Goal: Information Seeking & Learning: Learn about a topic

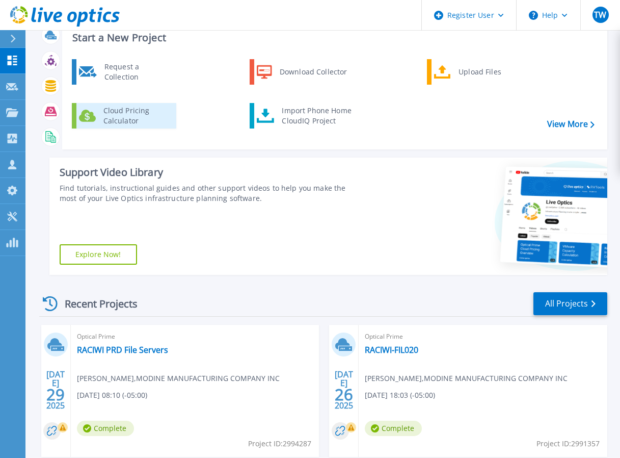
scroll to position [51, 0]
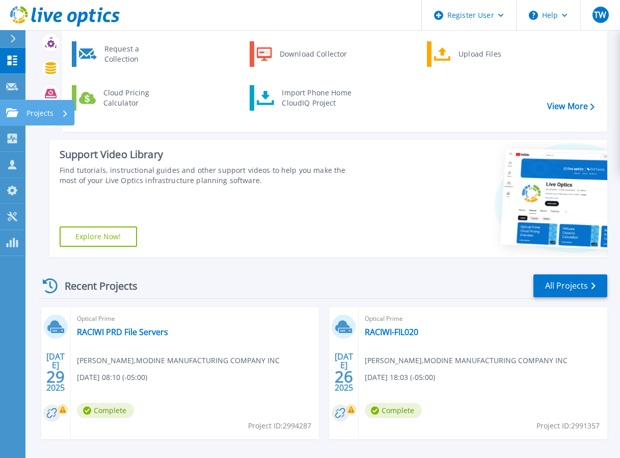
click at [15, 113] on icon at bounding box center [12, 112] width 12 height 9
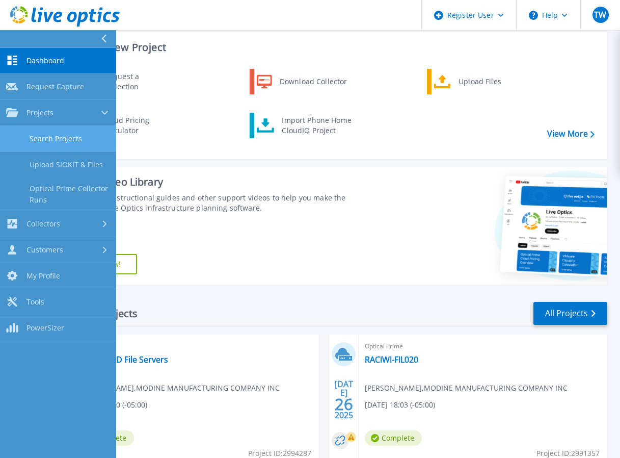
scroll to position [0, 0]
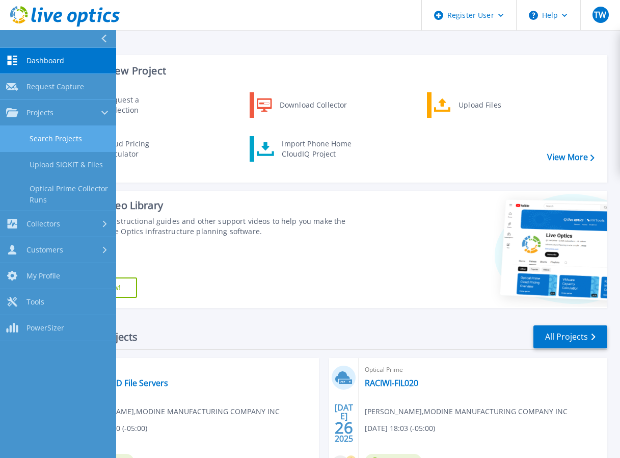
click at [42, 145] on link "Search Projects" at bounding box center [58, 139] width 116 height 26
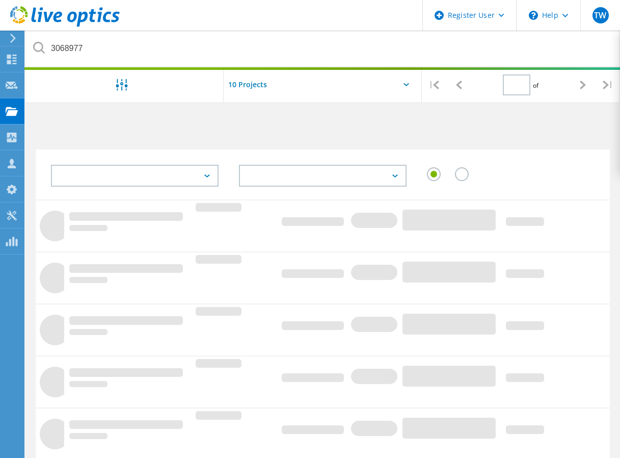
type input "1"
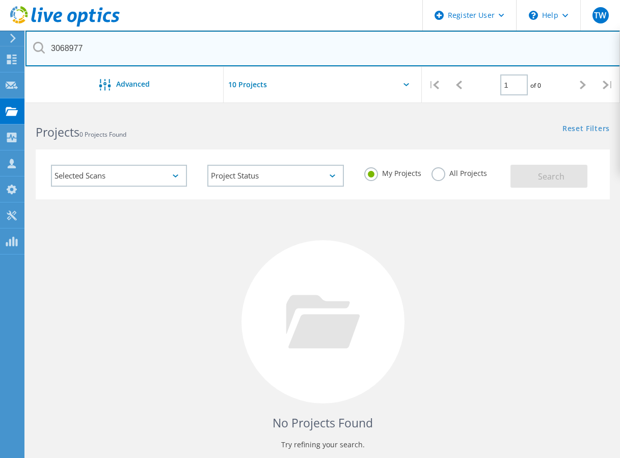
drag, startPoint x: 135, startPoint y: 47, endPoint x: 55, endPoint y: 53, distance: 80.2
click at [34, 47] on div "3068977" at bounding box center [322, 49] width 595 height 36
paste input "[EMAIL_ADDRESS][DOMAIN_NAME]"
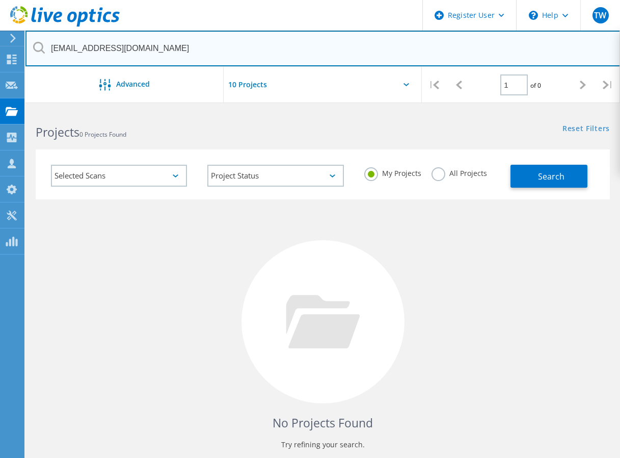
type input "[EMAIL_ADDRESS][DOMAIN_NAME]"
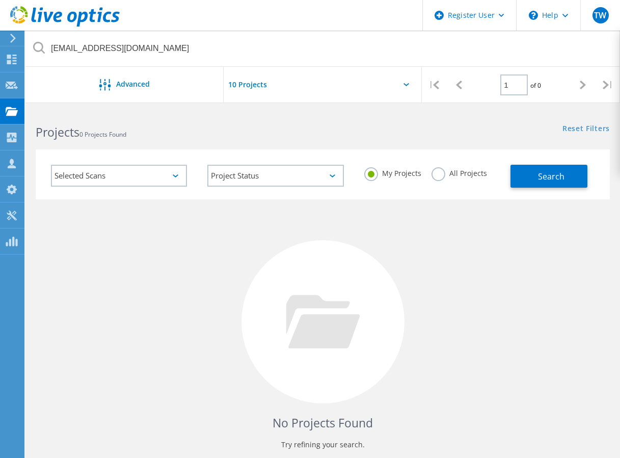
click at [437, 167] on label "All Projects" at bounding box center [460, 172] width 56 height 10
click at [0, 0] on input "All Projects" at bounding box center [0, 0] width 0 height 0
click at [558, 181] on span "Search" at bounding box center [551, 176] width 26 height 11
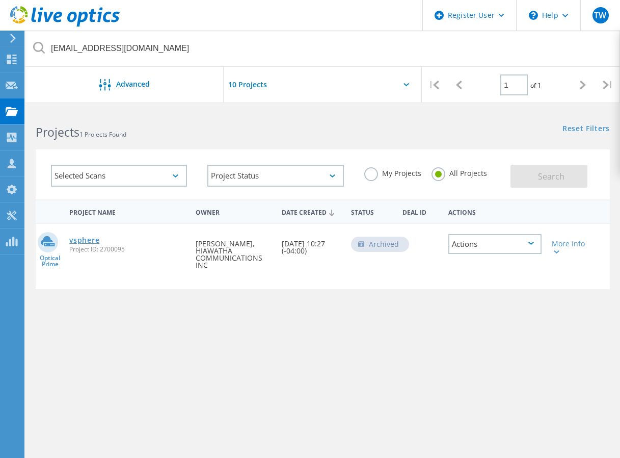
click at [73, 236] on link "vsphere" at bounding box center [84, 239] width 30 height 7
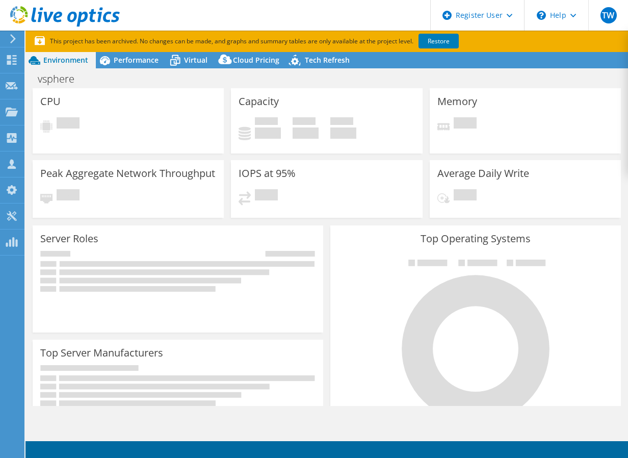
select select "USD"
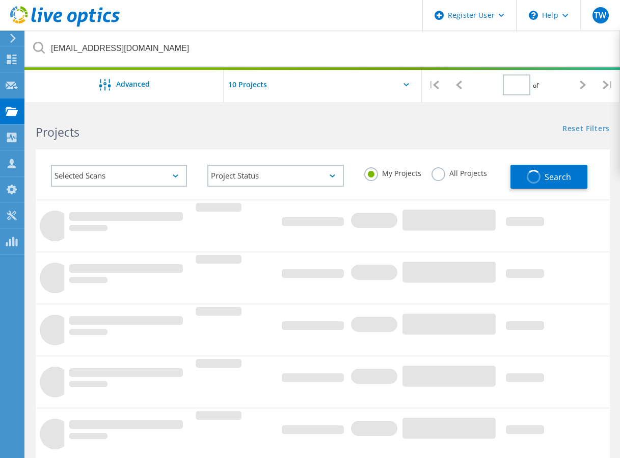
type input "1"
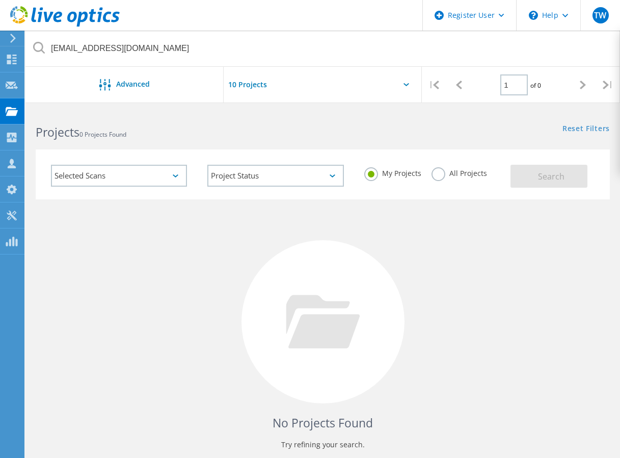
click at [442, 177] on label "All Projects" at bounding box center [460, 172] width 56 height 10
click at [0, 0] on input "All Projects" at bounding box center [0, 0] width 0 height 0
click at [541, 176] on span "Search" at bounding box center [551, 176] width 26 height 11
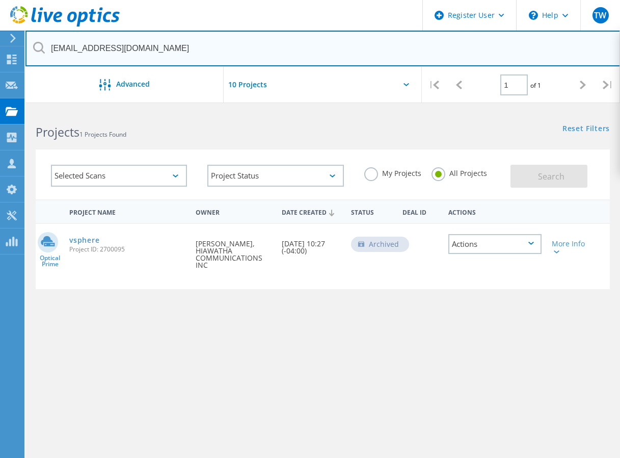
click at [174, 45] on input "[EMAIL_ADDRESS][DOMAIN_NAME]" at bounding box center [322, 49] width 595 height 36
drag, startPoint x: 181, startPoint y: 46, endPoint x: -17, endPoint y: 48, distance: 198.7
click at [0, 48] on html "Register User \n Help Explore Helpful Articles Contact Support TW Dell User Tyl…" at bounding box center [310, 260] width 620 height 521
click at [178, 56] on input "[EMAIL_ADDRESS][DOMAIN_NAME]" at bounding box center [322, 49] width 595 height 36
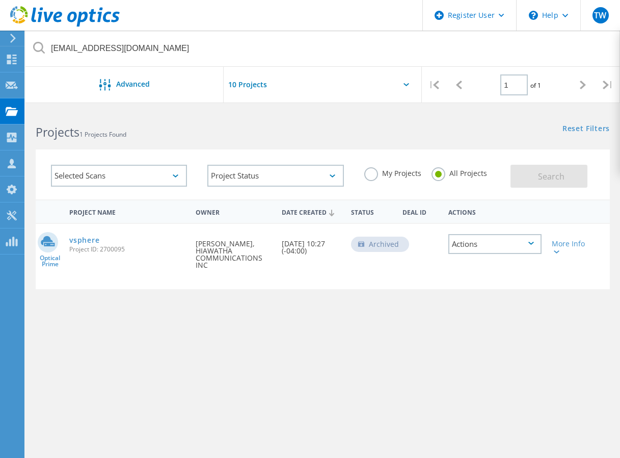
click at [374, 174] on label "My Projects" at bounding box center [392, 172] width 57 height 10
click at [0, 0] on input "My Projects" at bounding box center [0, 0] width 0 height 0
click at [444, 168] on label "All Projects" at bounding box center [460, 172] width 56 height 10
click at [0, 0] on input "All Projects" at bounding box center [0, 0] width 0 height 0
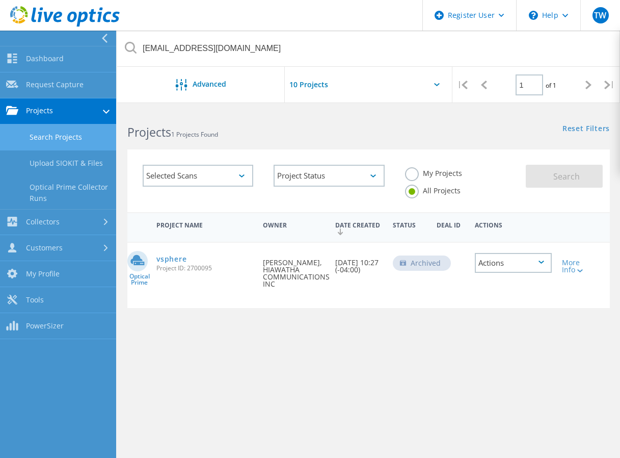
click at [33, 136] on link "Search Projects" at bounding box center [58, 137] width 116 height 26
click at [38, 230] on link "Collectors" at bounding box center [58, 222] width 116 height 26
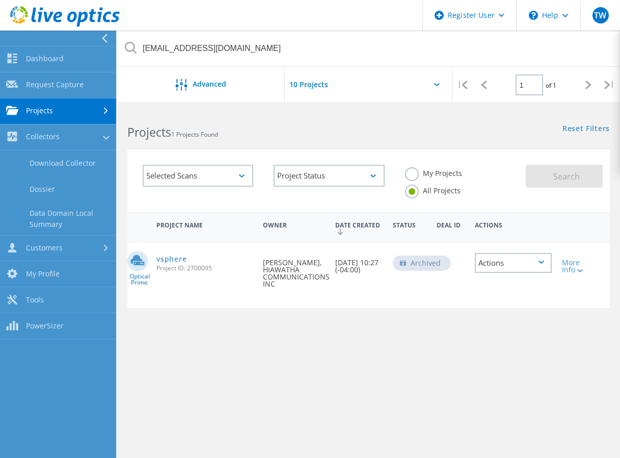
click at [37, 127] on link "Collectors" at bounding box center [58, 137] width 116 height 26
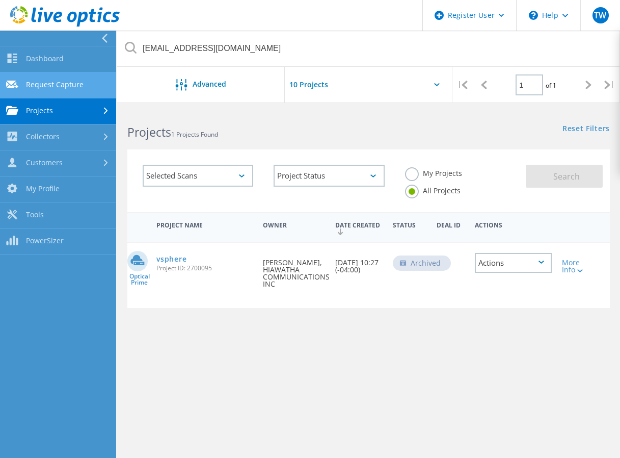
click at [41, 91] on link "Request Capture" at bounding box center [58, 85] width 116 height 26
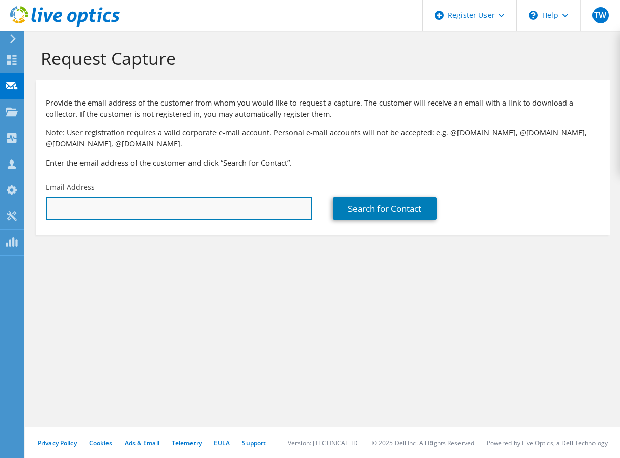
click at [112, 202] on input "text" at bounding box center [179, 208] width 266 height 22
paste input "[EMAIL_ADDRESS][DOMAIN_NAME]"
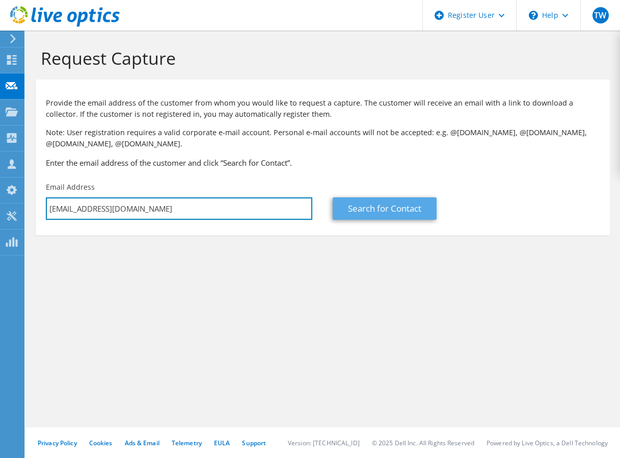
type input "[EMAIL_ADDRESS][DOMAIN_NAME]"
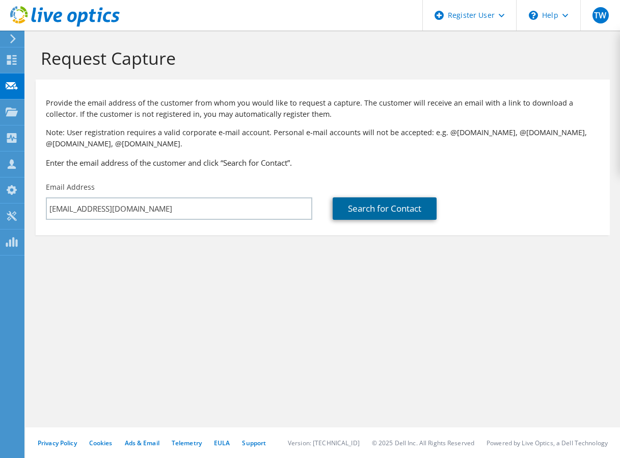
click at [352, 214] on link "Search for Contact" at bounding box center [385, 208] width 104 height 22
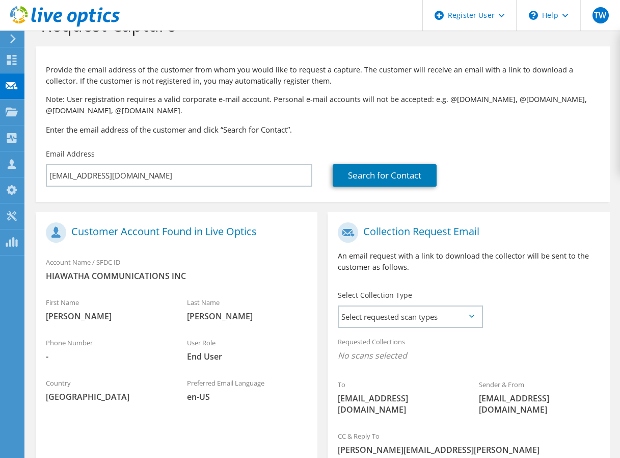
scroll to position [58, 0]
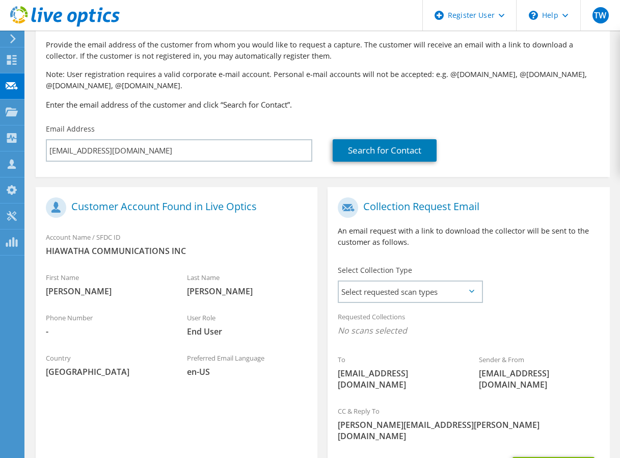
drag, startPoint x: 323, startPoint y: 182, endPoint x: 317, endPoint y: 216, distance: 34.6
click at [11, 114] on use at bounding box center [12, 111] width 12 height 9
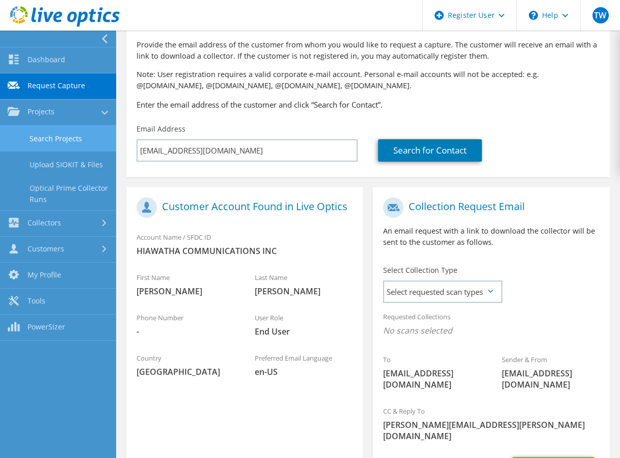
click at [28, 140] on link "Search Projects" at bounding box center [58, 138] width 116 height 26
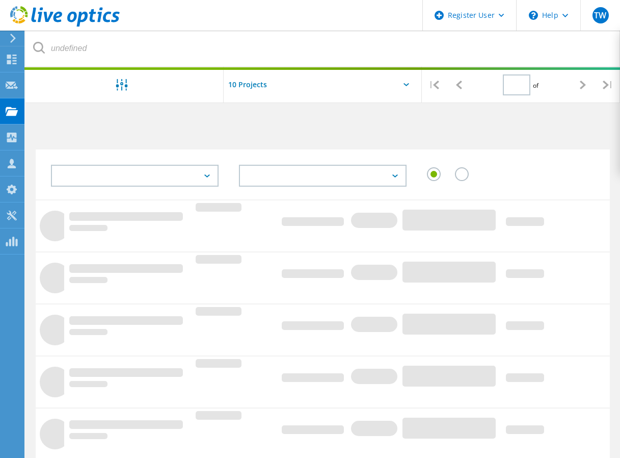
type input "1"
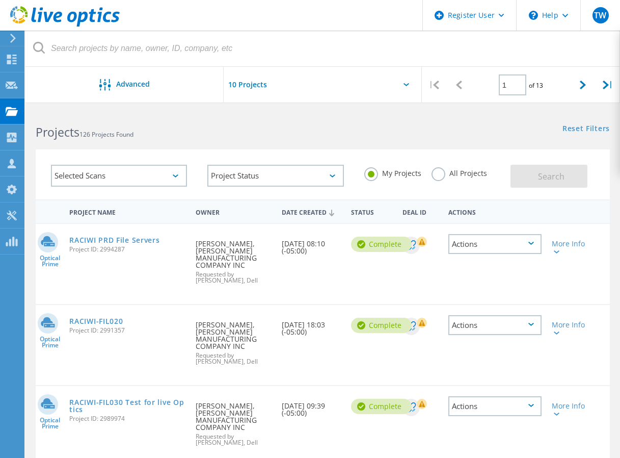
click at [446, 172] on label "All Projects" at bounding box center [460, 172] width 56 height 10
click at [0, 0] on input "All Projects" at bounding box center [0, 0] width 0 height 0
click at [540, 177] on span "Search" at bounding box center [551, 176] width 26 height 11
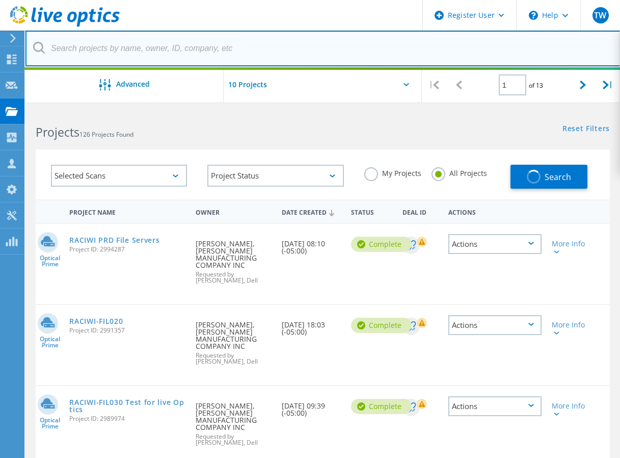
click at [141, 51] on input "text" at bounding box center [322, 49] width 595 height 36
paste input "[EMAIL_ADDRESS][DOMAIN_NAME]"
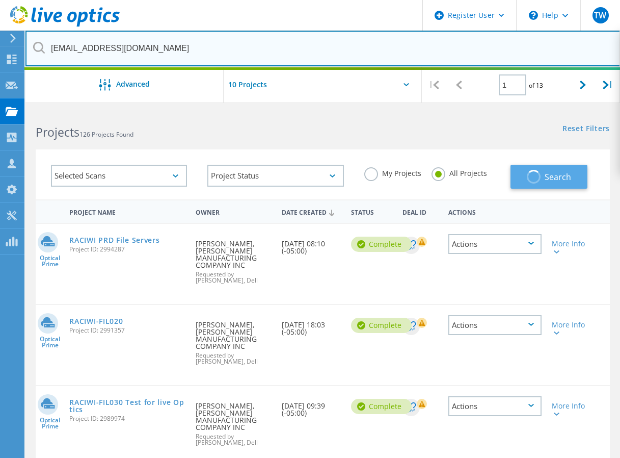
type input "[EMAIL_ADDRESS][DOMAIN_NAME]"
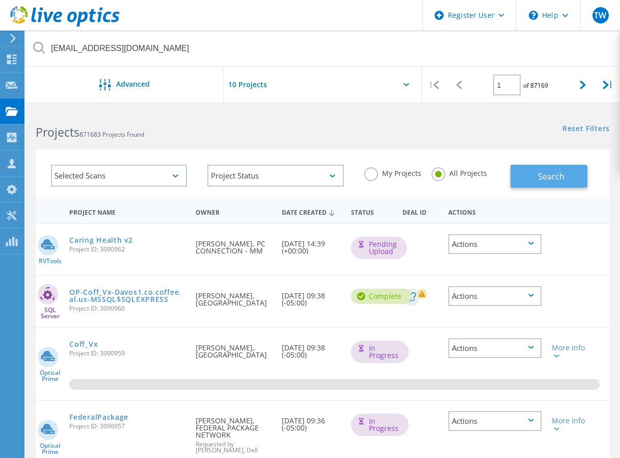
click at [542, 180] on span "Search" at bounding box center [551, 176] width 26 height 11
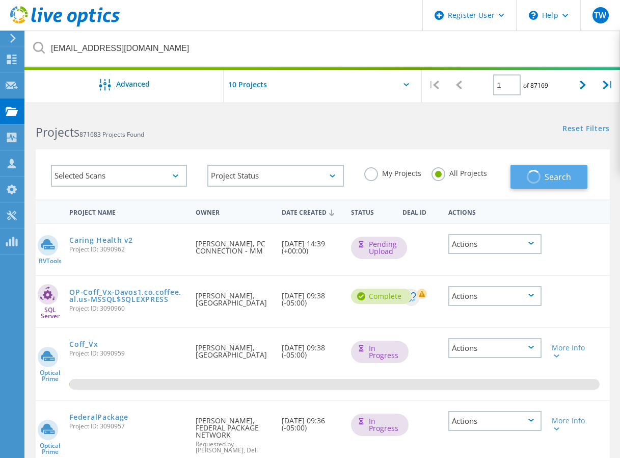
click at [544, 181] on button "Search" at bounding box center [549, 177] width 77 height 24
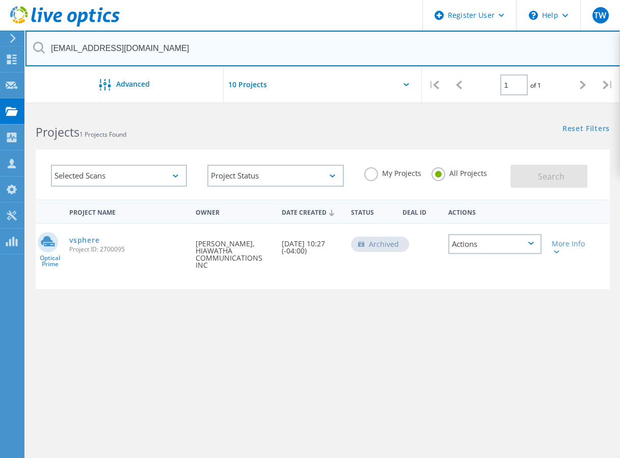
click at [170, 44] on input "[EMAIL_ADDRESS][DOMAIN_NAME]" at bounding box center [322, 49] width 595 height 36
drag, startPoint x: 181, startPoint y: 51, endPoint x: 13, endPoint y: 43, distance: 168.4
click at [13, 110] on div "Register User \n Help Explore Helpful Articles Contact Support TW Dell User Tyl…" at bounding box center [310, 316] width 620 height 412
click at [159, 58] on input "[EMAIL_ADDRESS][DOMAIN_NAME]" at bounding box center [322, 49] width 595 height 36
click at [122, 44] on input "[EMAIL_ADDRESS][DOMAIN_NAME]" at bounding box center [322, 49] width 595 height 36
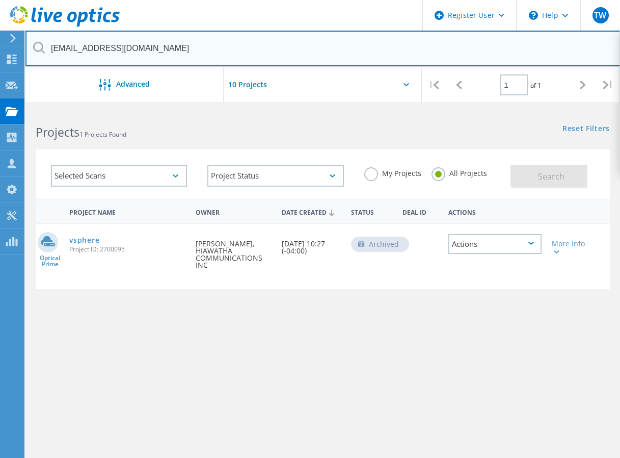
drag, startPoint x: 148, startPoint y: 43, endPoint x: 15, endPoint y: 43, distance: 133.0
click at [16, 110] on div "Register User \n Help Explore Helpful Articles Contact Support TW Dell User Tyl…" at bounding box center [310, 316] width 620 height 412
click at [134, 57] on input "[EMAIL_ADDRESS][DOMAIN_NAME]" at bounding box center [322, 49] width 595 height 36
drag, startPoint x: 158, startPoint y: 55, endPoint x: 33, endPoint y: 51, distance: 125.4
click at [33, 51] on input "[EMAIL_ADDRESS][DOMAIN_NAME]" at bounding box center [322, 49] width 595 height 36
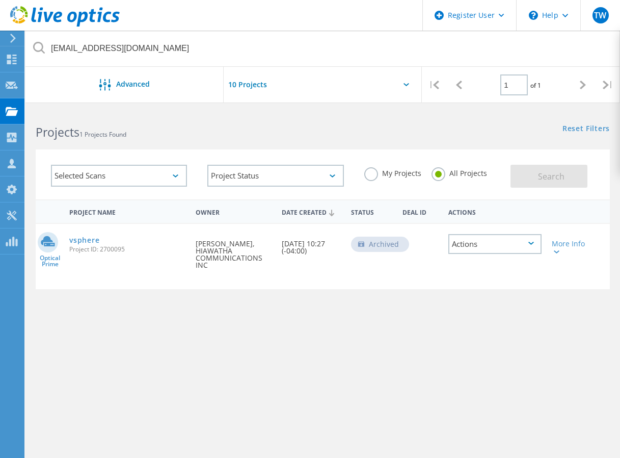
click at [25, 12] on use at bounding box center [65, 16] width 110 height 20
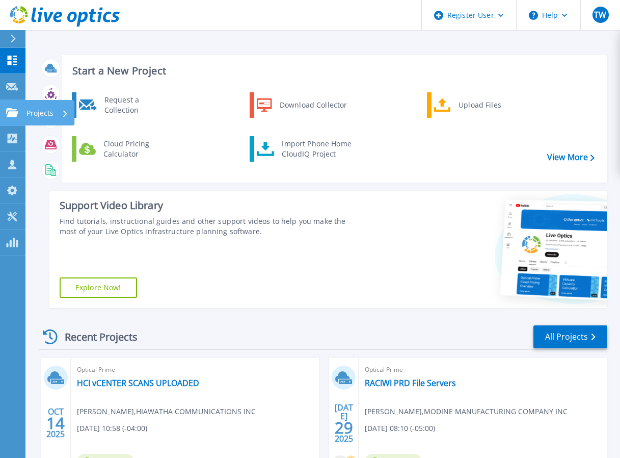
click at [12, 114] on icon at bounding box center [12, 112] width 12 height 9
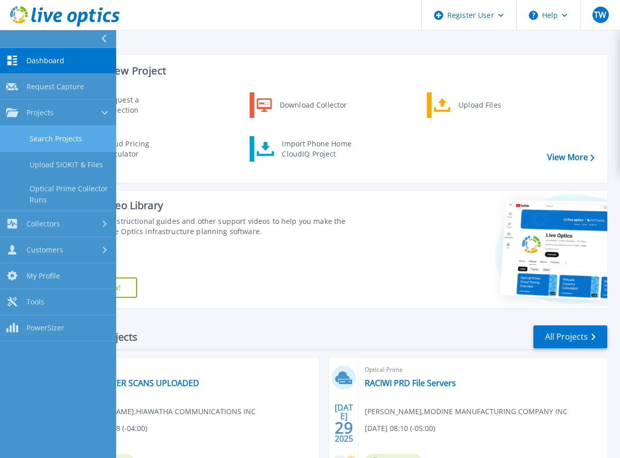
click at [40, 136] on link "Search Projects" at bounding box center [58, 139] width 116 height 26
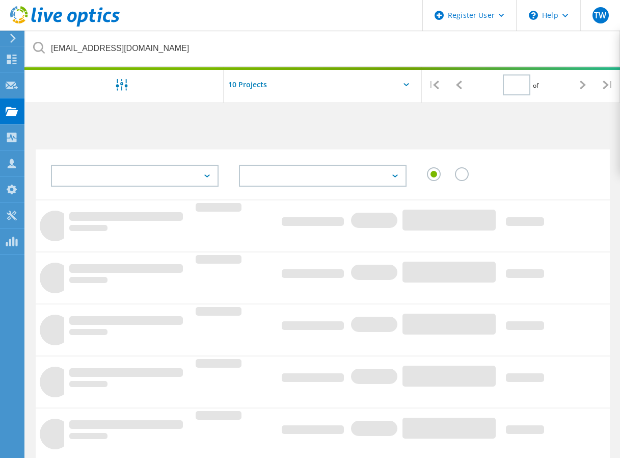
type input "1"
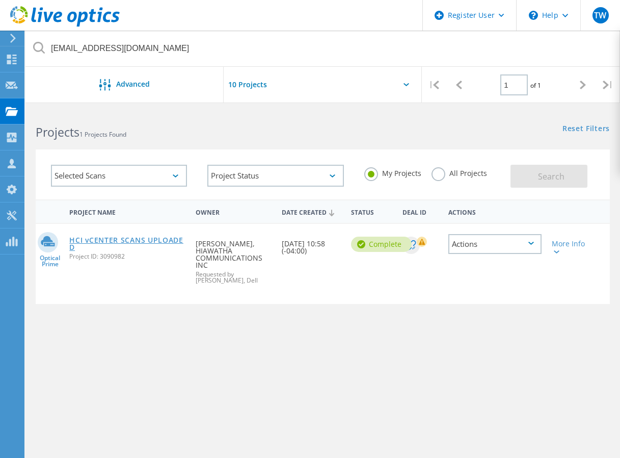
click at [140, 237] on link "HCI vCENTER SCANS UPLOADED" at bounding box center [127, 243] width 116 height 14
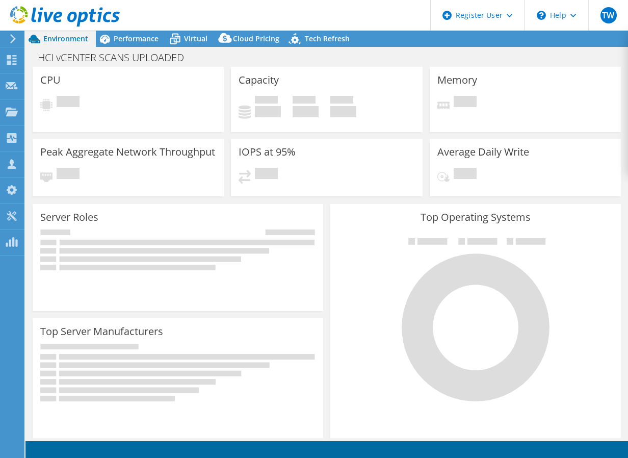
select select "USD"
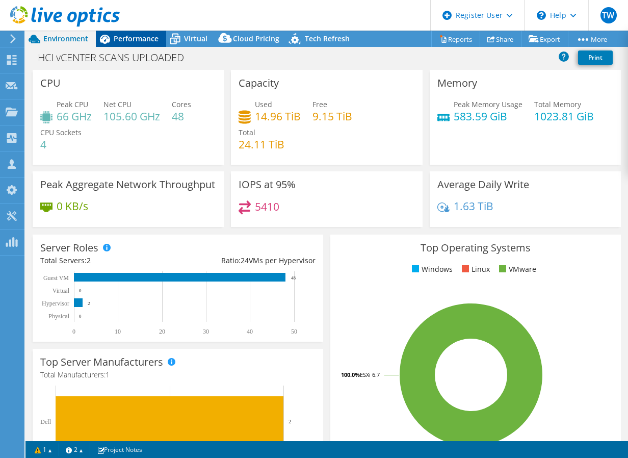
click at [131, 38] on span "Performance" at bounding box center [136, 39] width 45 height 10
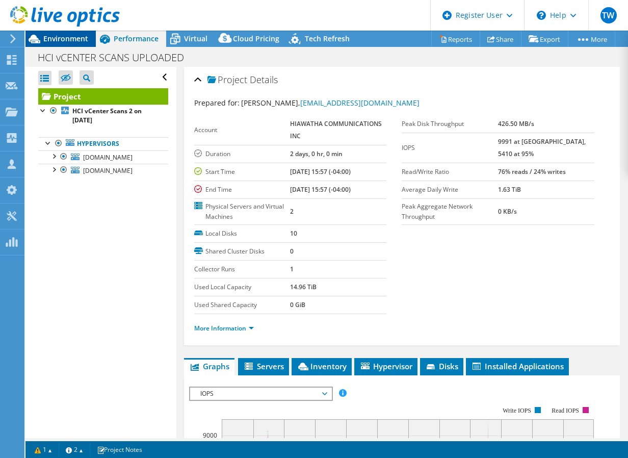
click at [58, 41] on span "Environment" at bounding box center [65, 39] width 45 height 10
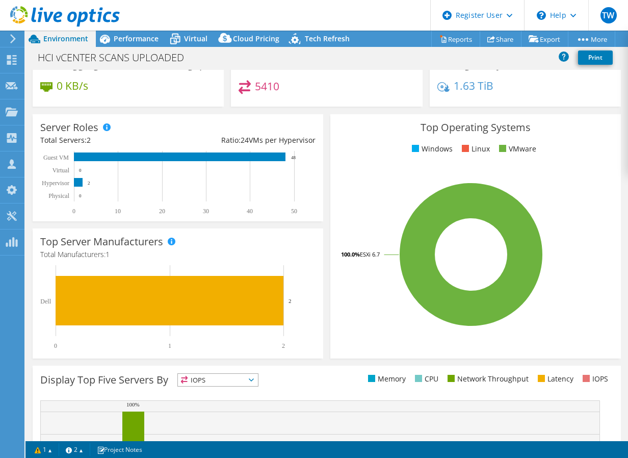
drag, startPoint x: 200, startPoint y: 219, endPoint x: 201, endPoint y: 242, distance: 22.9
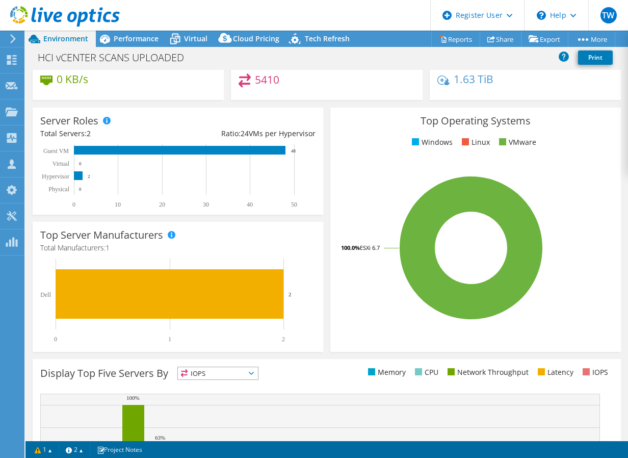
scroll to position [32, 0]
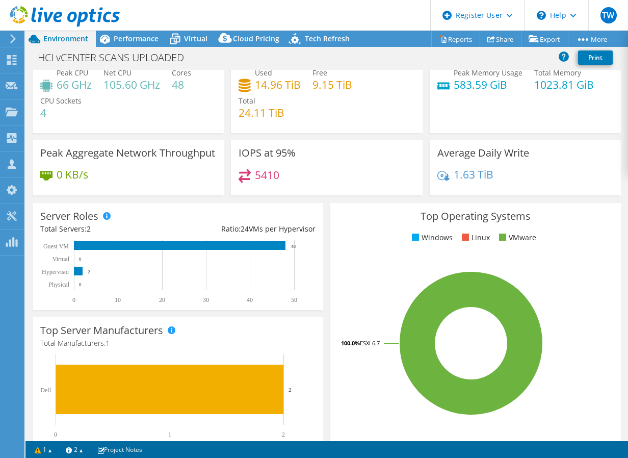
drag, startPoint x: 189, startPoint y: 147, endPoint x: 178, endPoint y: 112, distance: 36.9
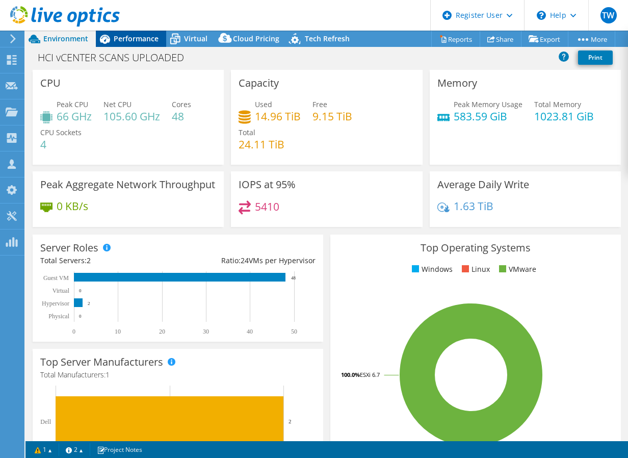
click at [131, 34] on span "Performance" at bounding box center [136, 39] width 45 height 10
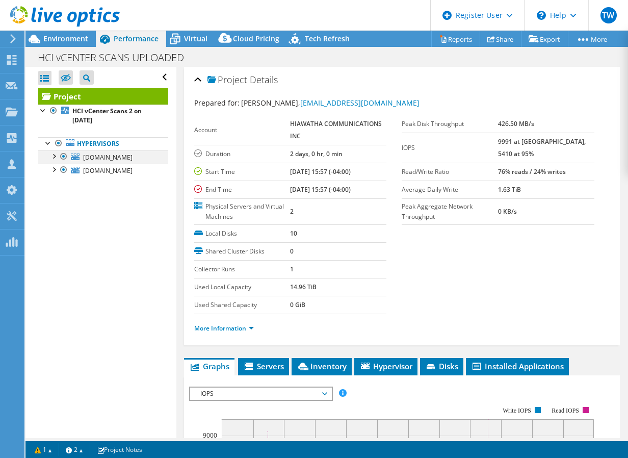
click at [62, 157] on div at bounding box center [64, 156] width 10 height 12
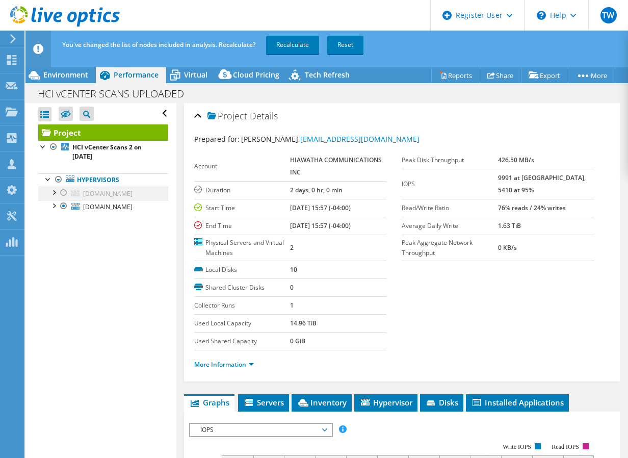
click at [60, 191] on div at bounding box center [64, 192] width 10 height 12
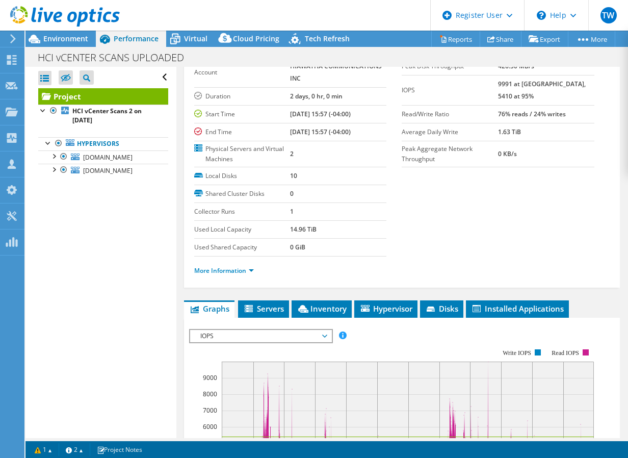
drag, startPoint x: 241, startPoint y: 170, endPoint x: 239, endPoint y: 189, distance: 19.4
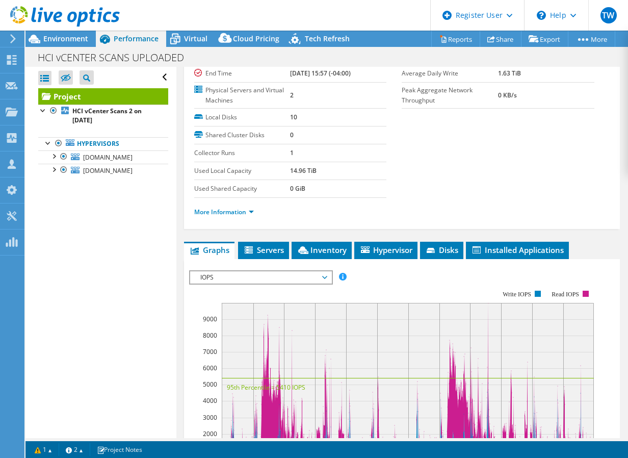
scroll to position [174, 0]
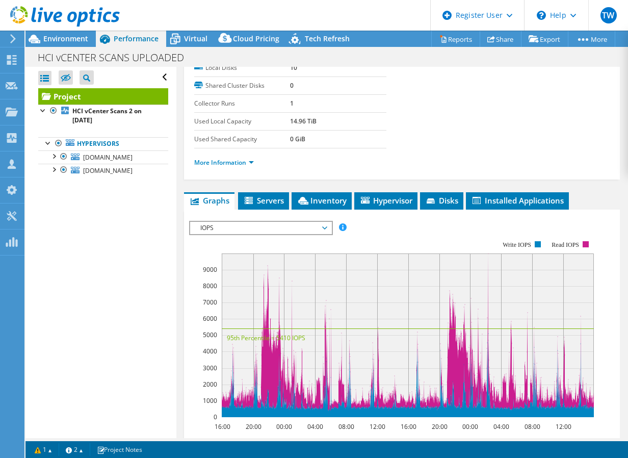
drag, startPoint x: 238, startPoint y: 185, endPoint x: 230, endPoint y: 226, distance: 41.7
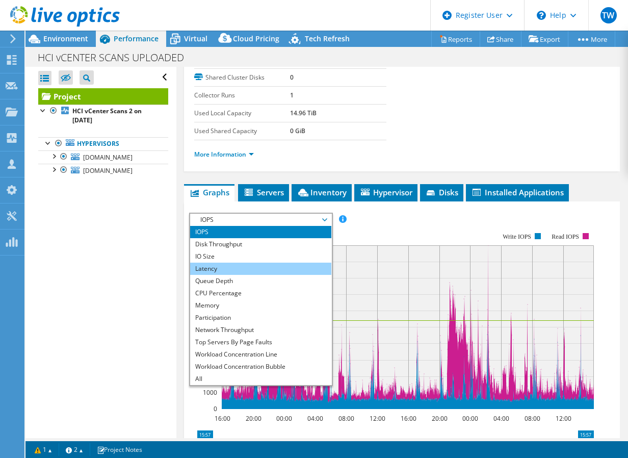
click at [237, 270] on li "Latency" at bounding box center [260, 268] width 141 height 12
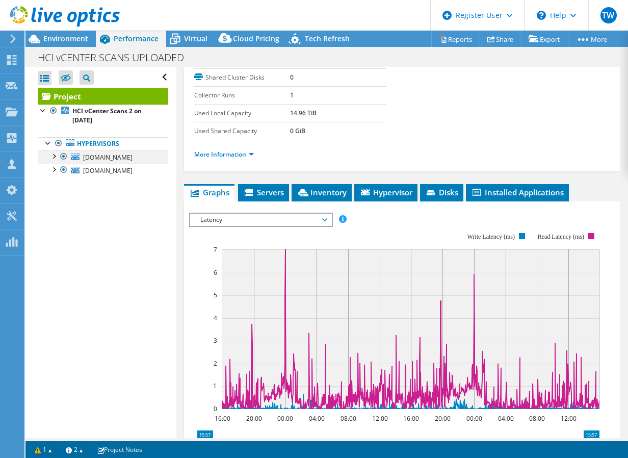
click at [52, 158] on div at bounding box center [53, 155] width 10 height 10
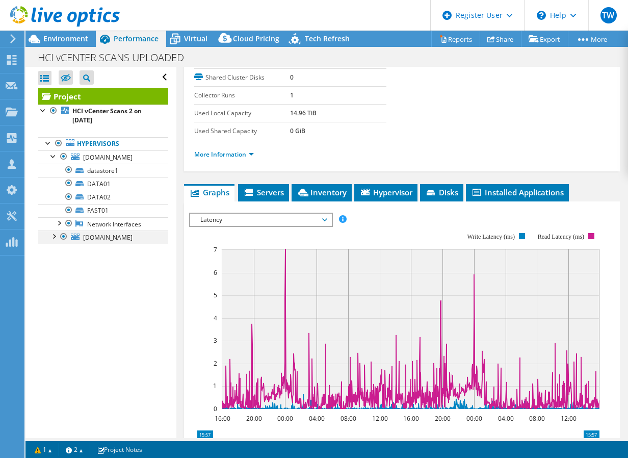
click at [54, 241] on div at bounding box center [53, 235] width 10 height 10
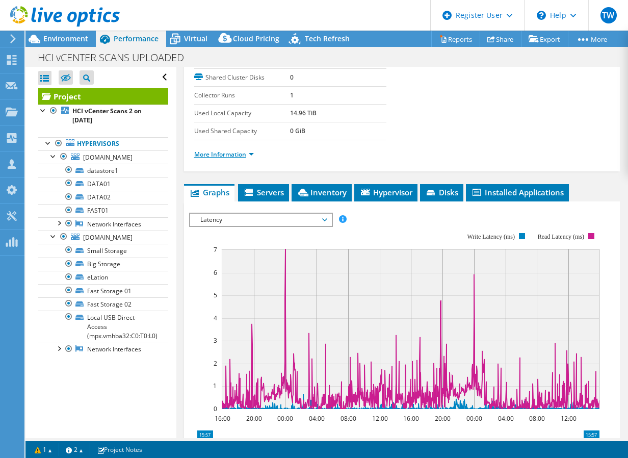
click at [249, 158] on link "More Information" at bounding box center [224, 154] width 60 height 9
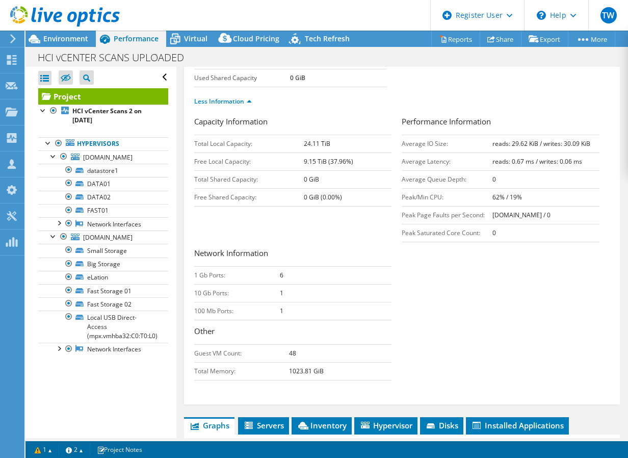
drag, startPoint x: 252, startPoint y: 158, endPoint x: 245, endPoint y: 182, distance: 25.0
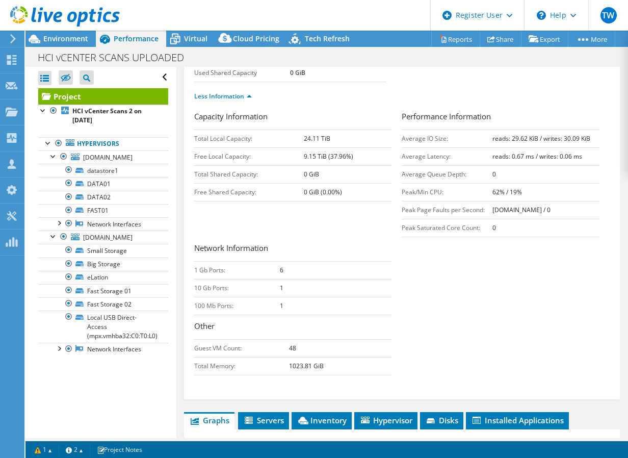
scroll to position [202, 0]
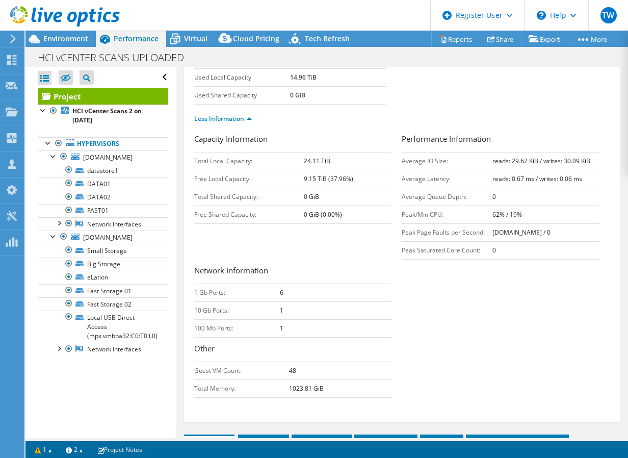
drag, startPoint x: 238, startPoint y: 128, endPoint x: 224, endPoint y: 83, distance: 48.0
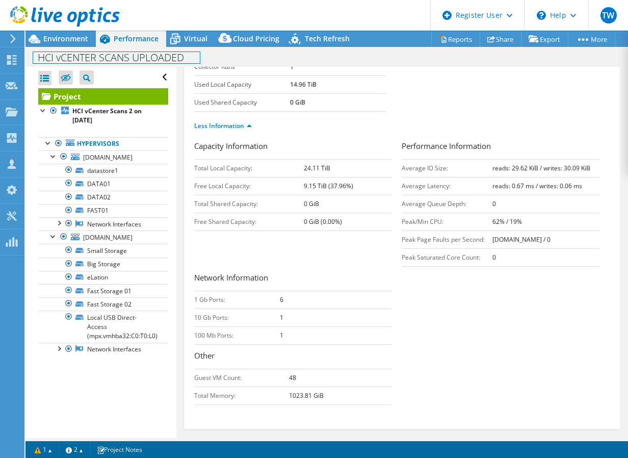
click at [204, 48] on div "HCI vCENTER SCANS UPLOADED Print" at bounding box center [326, 57] width 602 height 19
click at [199, 43] on div "Virtual" at bounding box center [190, 39] width 49 height 16
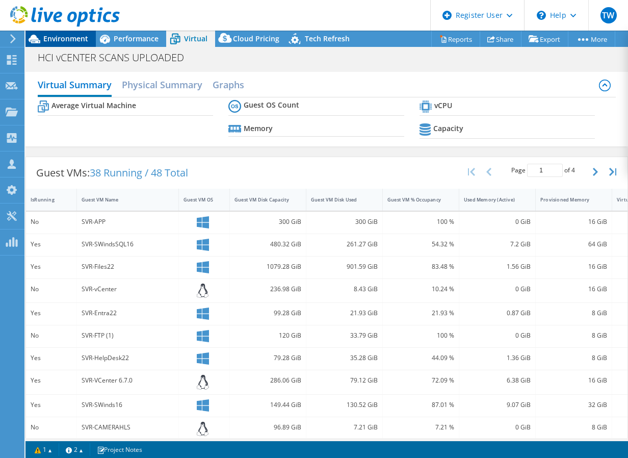
click at [61, 38] on span "Environment" at bounding box center [65, 39] width 45 height 10
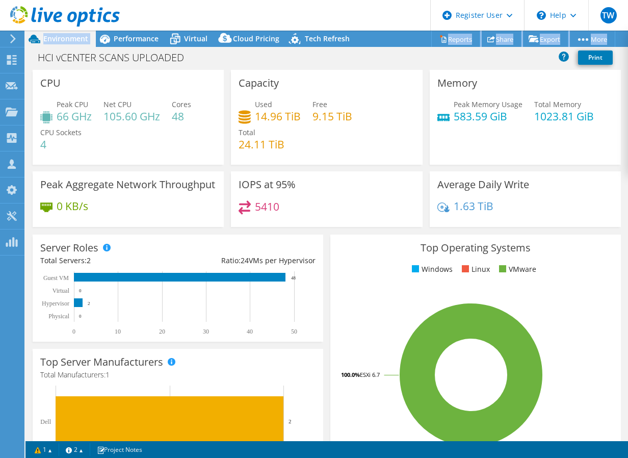
click at [113, 34] on div "TW Dell User [PERSON_NAME] [PERSON_NAME][EMAIL_ADDRESS][PERSON_NAME][DOMAIN_NAM…" at bounding box center [314, 229] width 628 height 458
drag, startPoint x: 113, startPoint y: 34, endPoint x: 102, endPoint y: 35, distance: 10.8
click at [99, 34] on div "TW Dell User [PERSON_NAME] [PERSON_NAME][EMAIL_ADDRESS][PERSON_NAME][DOMAIN_NAM…" at bounding box center [314, 229] width 628 height 458
click at [112, 39] on icon at bounding box center [105, 39] width 18 height 18
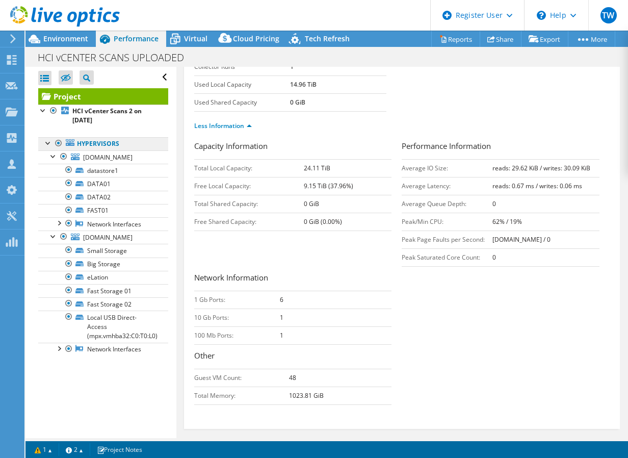
click at [85, 143] on link "Hypervisors" at bounding box center [103, 143] width 130 height 13
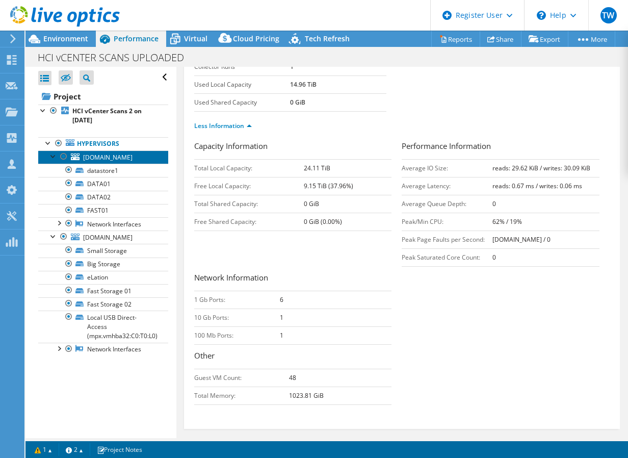
click at [89, 162] on span "[DOMAIN_NAME]" at bounding box center [107, 157] width 49 height 9
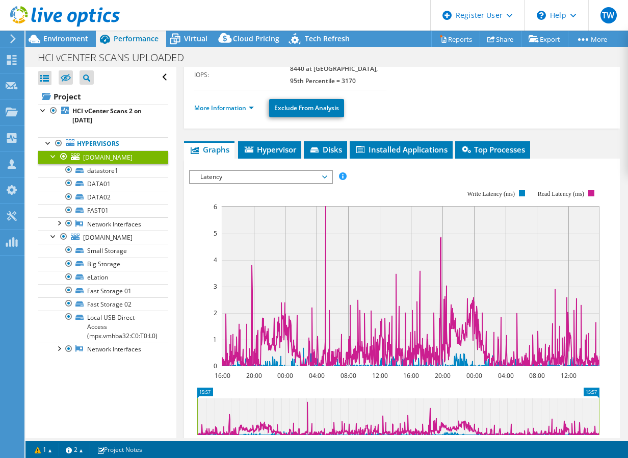
drag, startPoint x: 232, startPoint y: 189, endPoint x: 228, endPoint y: 110, distance: 79.6
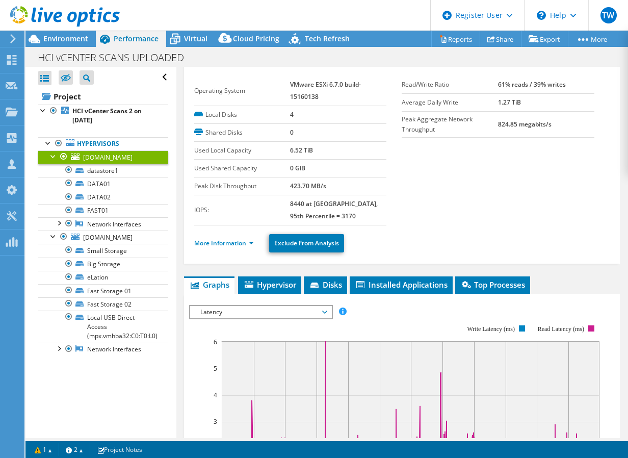
click at [242, 248] on li "More Information" at bounding box center [227, 242] width 66 height 11
click at [246, 243] on link "More Information" at bounding box center [224, 242] width 60 height 9
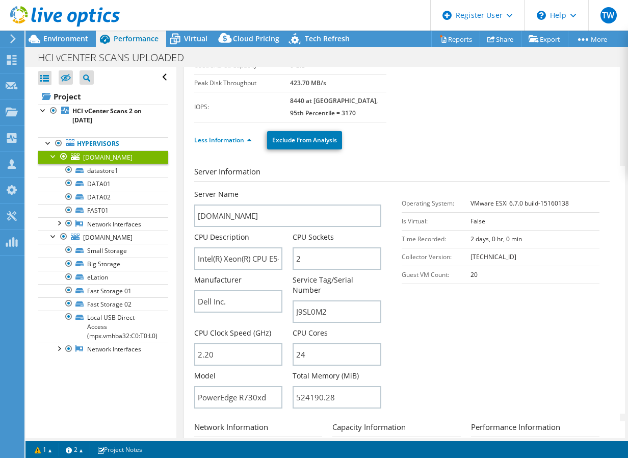
scroll to position [180, 0]
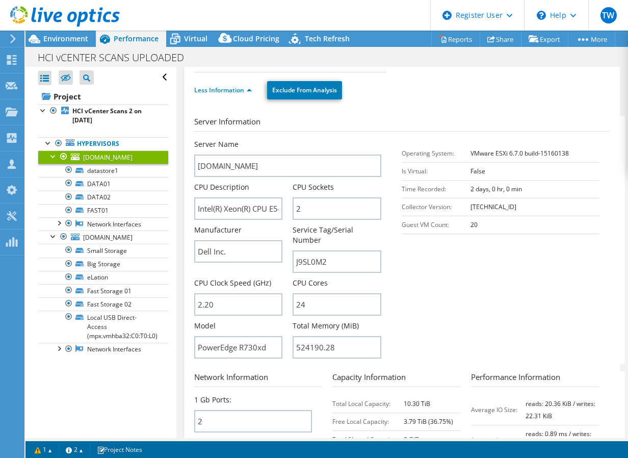
drag, startPoint x: 270, startPoint y: 291, endPoint x: 269, endPoint y: 299, distance: 7.7
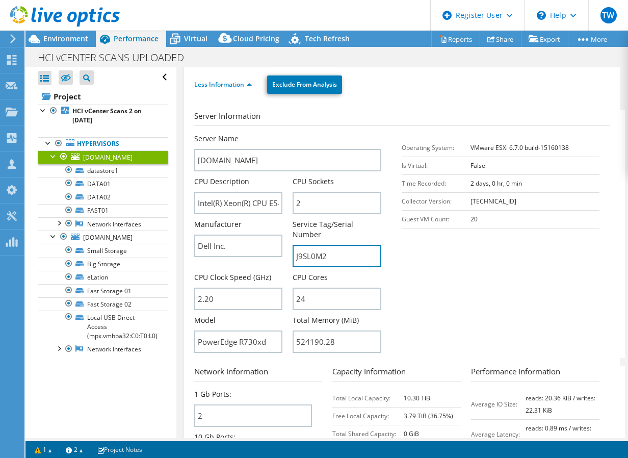
drag, startPoint x: 346, startPoint y: 261, endPoint x: 259, endPoint y: 261, distance: 86.6
click at [260, 134] on div "Server Name [DOMAIN_NAME] CPU Description Intel(R) Xeon(R) CPU E5-2650 v4 @ 2.2…" at bounding box center [293, 134] width 198 height 0
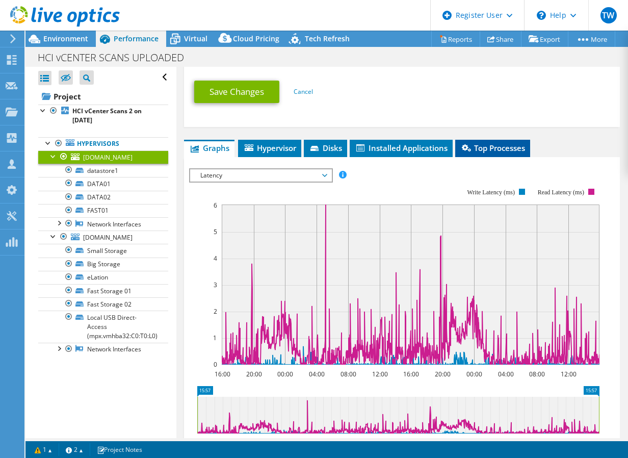
drag, startPoint x: 471, startPoint y: 148, endPoint x: 459, endPoint y: 185, distance: 38.8
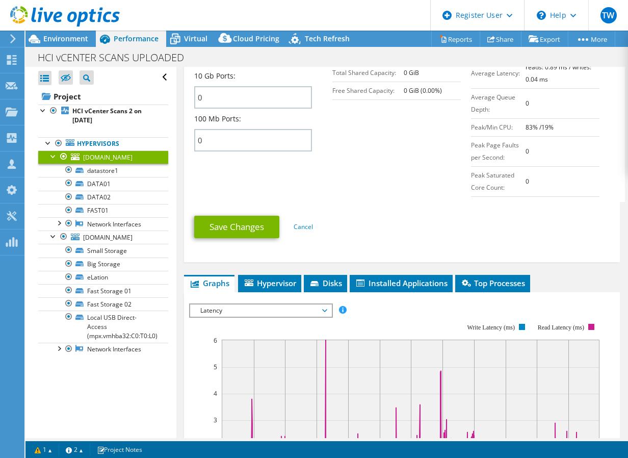
drag, startPoint x: 437, startPoint y: 164, endPoint x: 424, endPoint y: 118, distance: 47.5
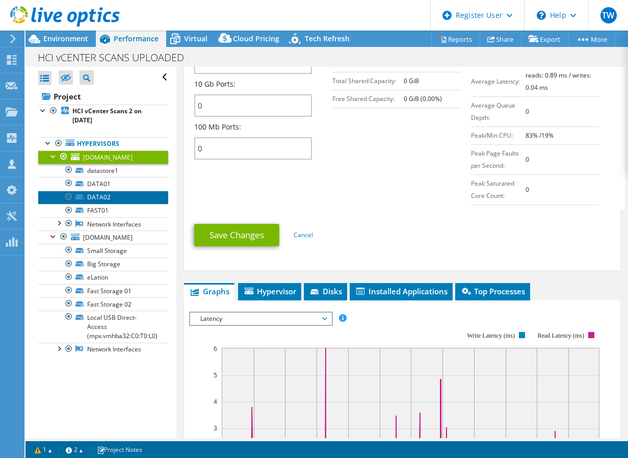
click at [97, 203] on link "DATA02" at bounding box center [103, 197] width 130 height 13
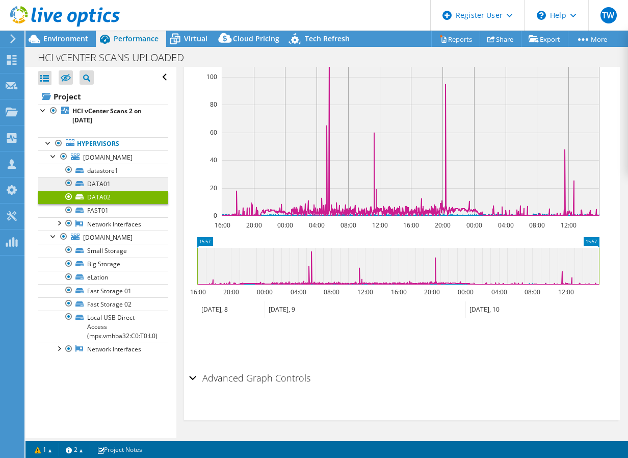
scroll to position [247, 0]
click at [98, 190] on link "DATA01" at bounding box center [103, 183] width 130 height 13
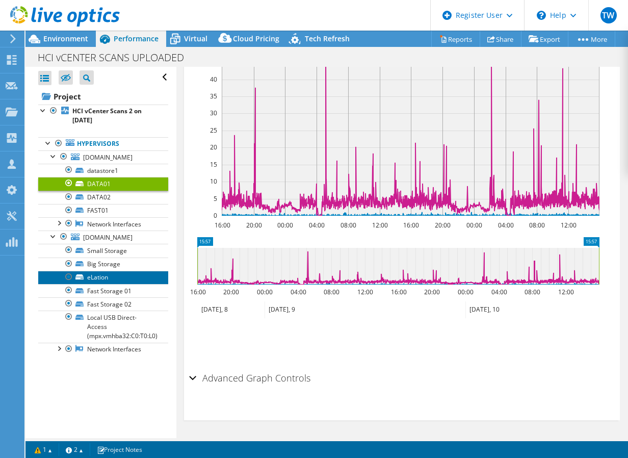
click at [99, 284] on link "eLation" at bounding box center [103, 277] width 130 height 13
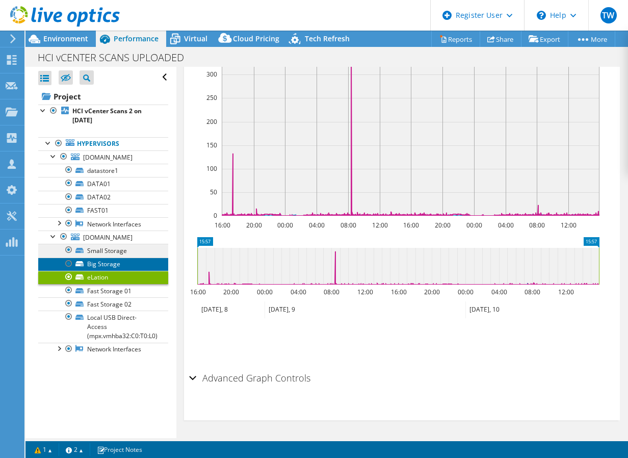
click at [96, 275] on ul "Small Storage Big Storage eLation Fast Storage 01" at bounding box center [103, 300] width 130 height 112
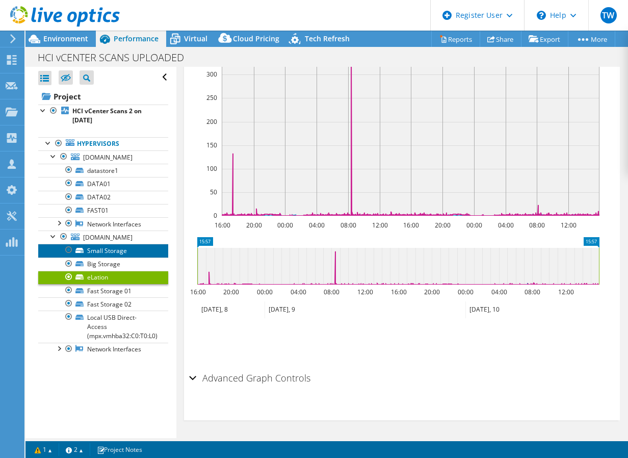
click at [96, 257] on link "Small Storage" at bounding box center [103, 250] width 130 height 13
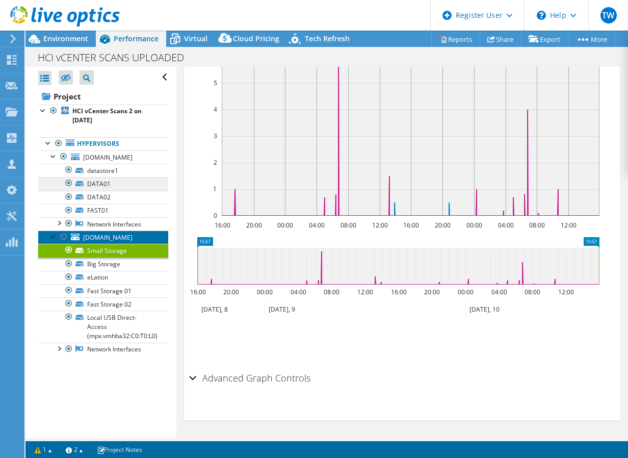
drag, startPoint x: 130, startPoint y: 218, endPoint x: 130, endPoint y: 191, distance: 26.5
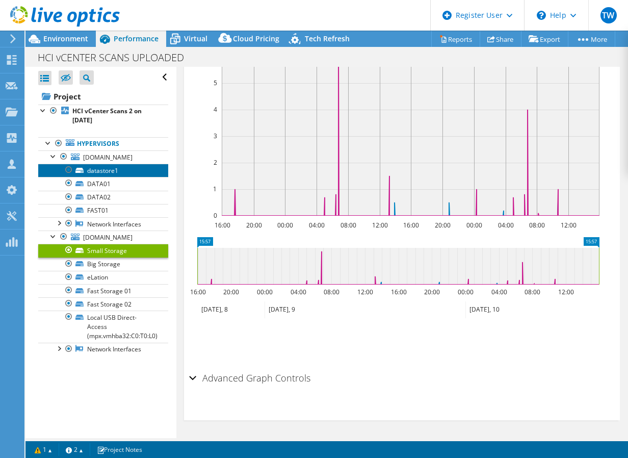
click at [130, 177] on link "datastore1" at bounding box center [103, 170] width 130 height 13
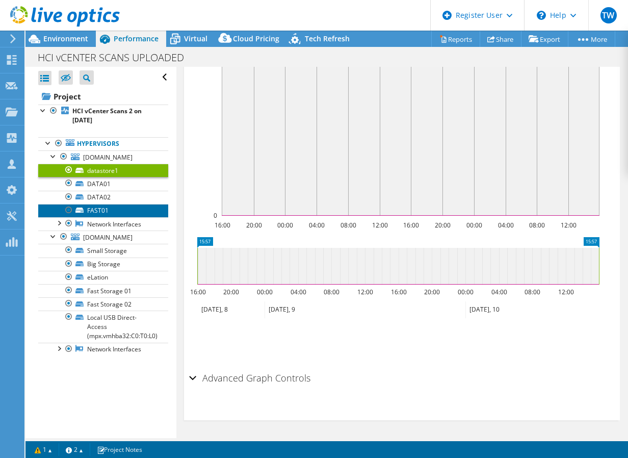
click at [113, 217] on link "FAST01" at bounding box center [103, 210] width 130 height 13
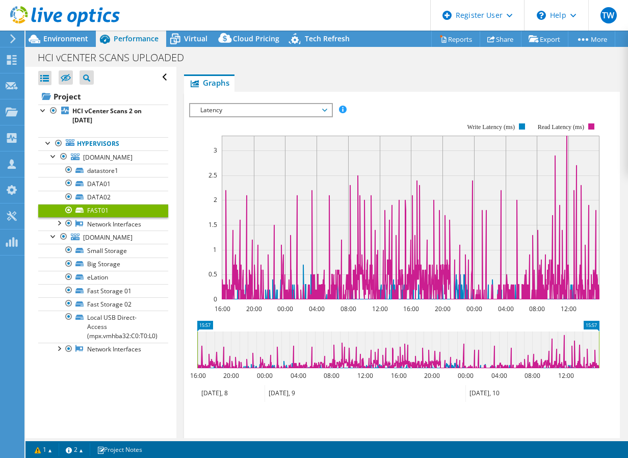
drag, startPoint x: 223, startPoint y: 236, endPoint x: 221, endPoint y: 175, distance: 61.7
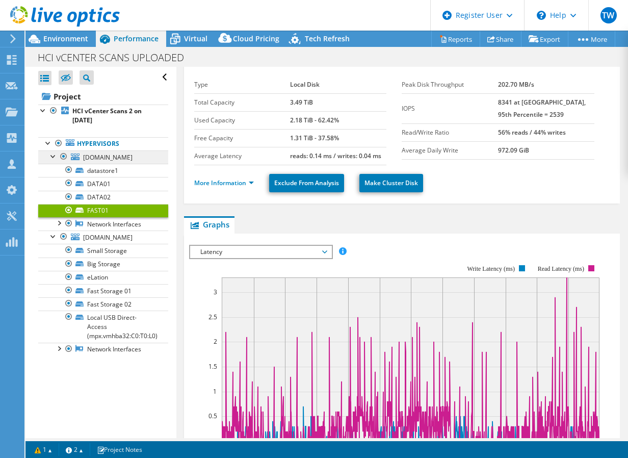
scroll to position [4, 0]
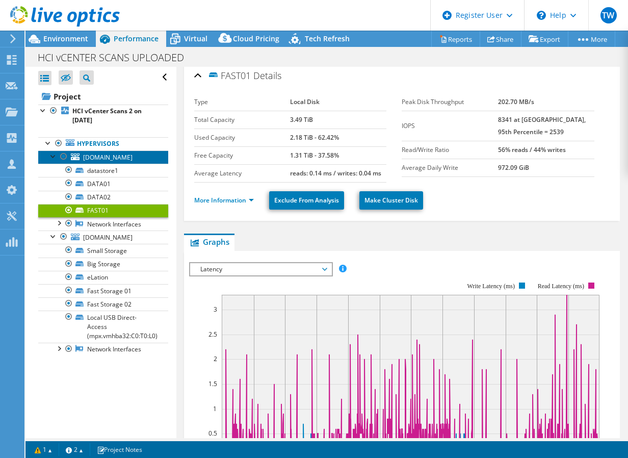
click at [108, 162] on span "[DOMAIN_NAME]" at bounding box center [107, 157] width 49 height 9
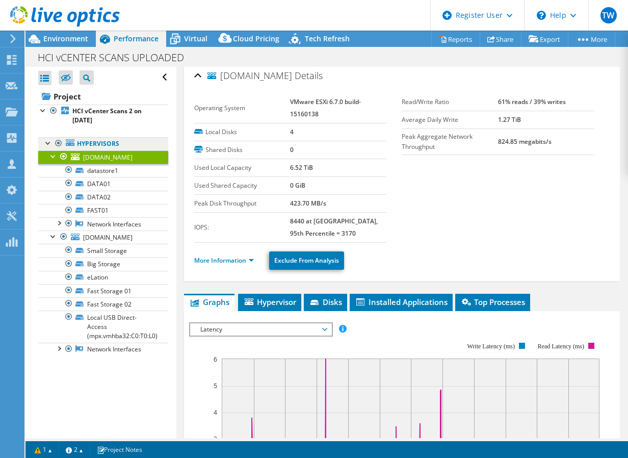
click at [99, 141] on link "Hypervisors" at bounding box center [103, 143] width 130 height 13
click at [59, 29] on div at bounding box center [60, 17] width 120 height 34
click at [59, 36] on span "Environment" at bounding box center [65, 39] width 45 height 10
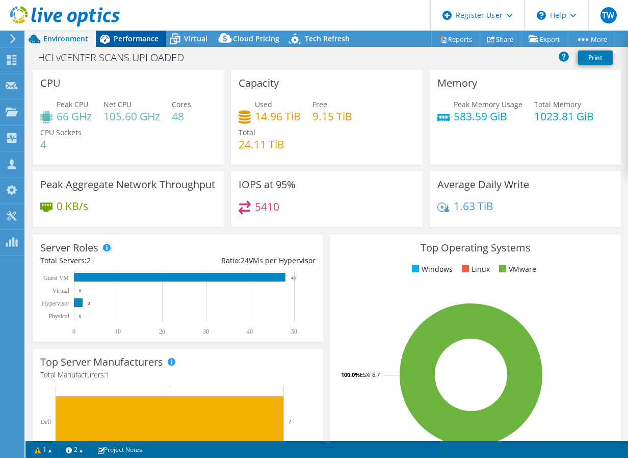
click at [127, 35] on span "Performance" at bounding box center [136, 39] width 45 height 10
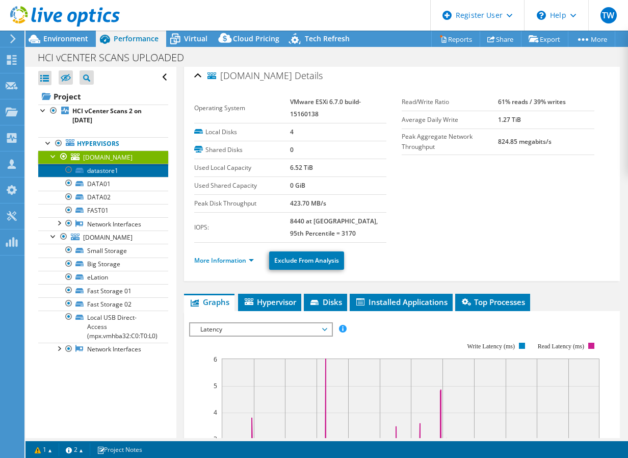
click at [112, 175] on link "datastore1" at bounding box center [103, 170] width 130 height 13
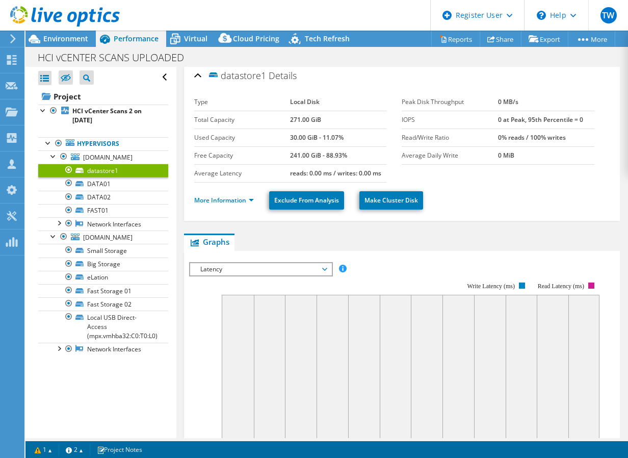
click at [576, 84] on div "datastore1 Details" at bounding box center [402, 76] width 416 height 22
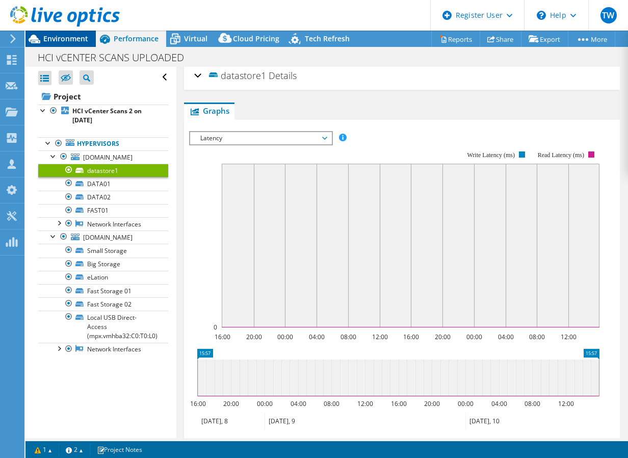
click at [67, 42] on span "Environment" at bounding box center [65, 39] width 45 height 10
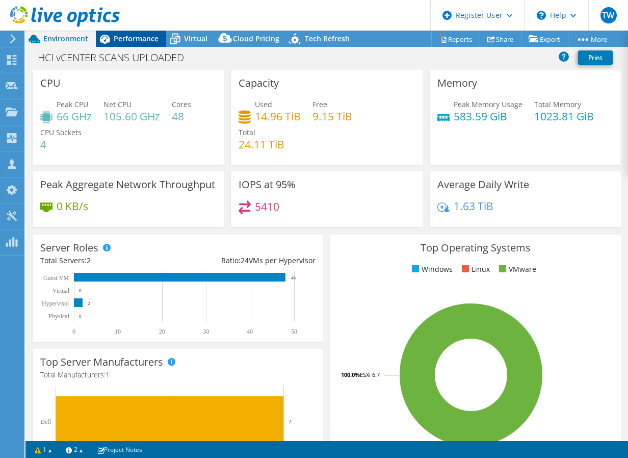
click at [141, 40] on span "Performance" at bounding box center [136, 39] width 45 height 10
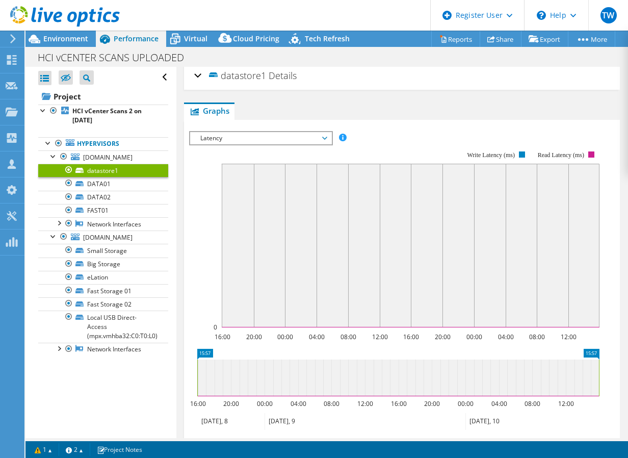
scroll to position [0, 0]
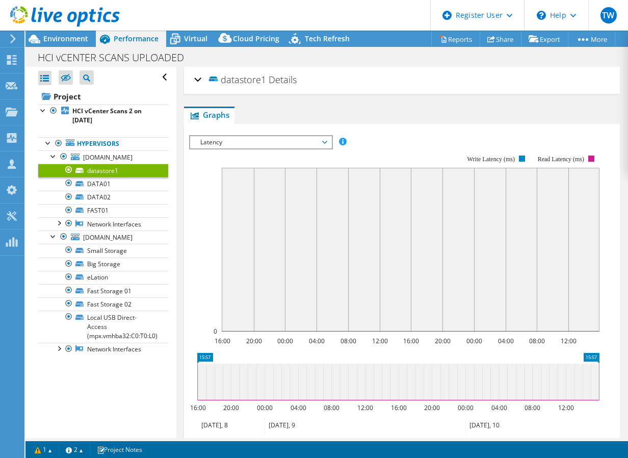
drag, startPoint x: 456, startPoint y: 155, endPoint x: 438, endPoint y: 86, distance: 71.6
click at [64, 42] on span "Environment" at bounding box center [65, 39] width 45 height 10
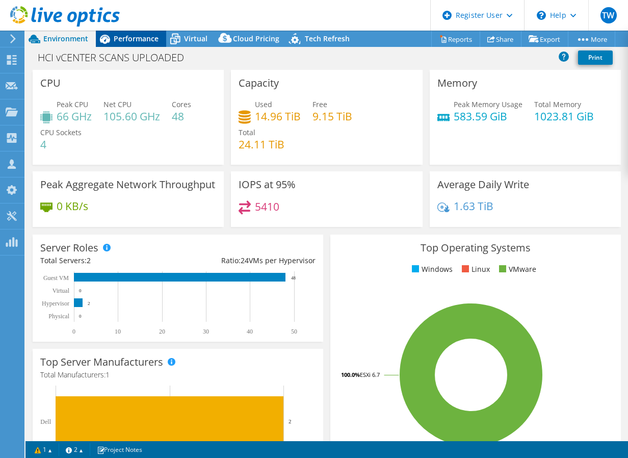
click at [144, 40] on span "Performance" at bounding box center [136, 39] width 45 height 10
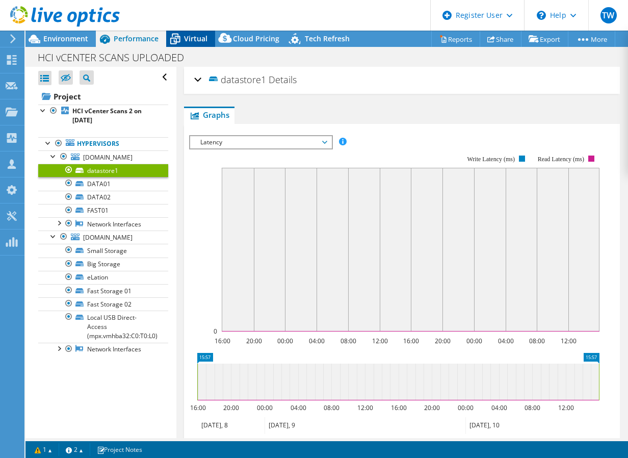
drag, startPoint x: 143, startPoint y: 40, endPoint x: 189, endPoint y: 36, distance: 45.5
click at [189, 36] on span "Virtual" at bounding box center [195, 39] width 23 height 10
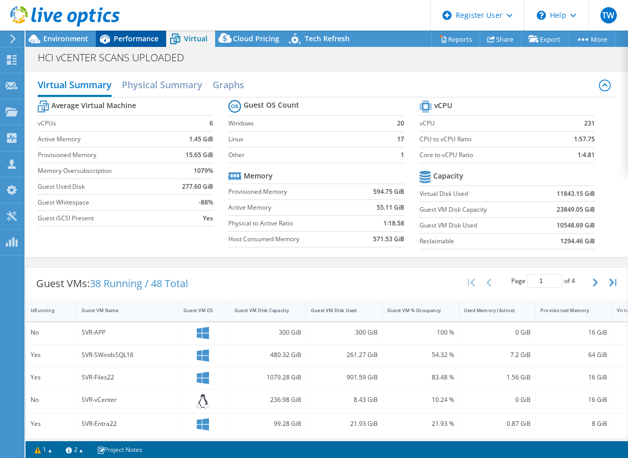
click at [100, 38] on icon at bounding box center [105, 39] width 10 height 9
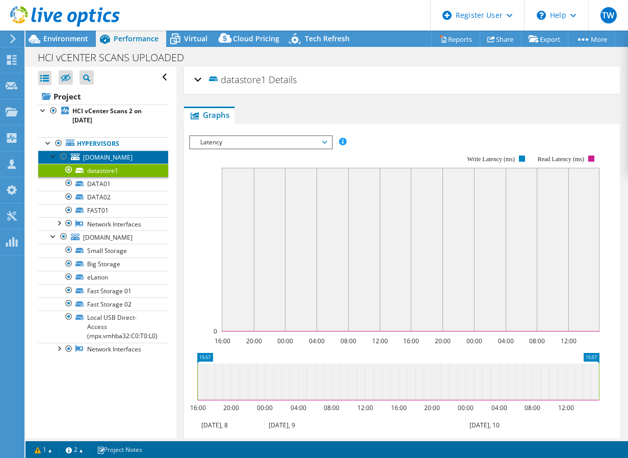
click at [88, 162] on span "[DOMAIN_NAME]" at bounding box center [107, 157] width 49 height 9
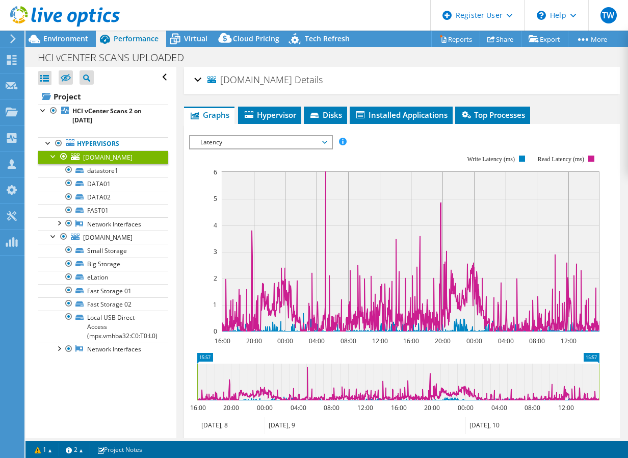
click at [232, 81] on span "[DOMAIN_NAME]" at bounding box center [249, 80] width 85 height 10
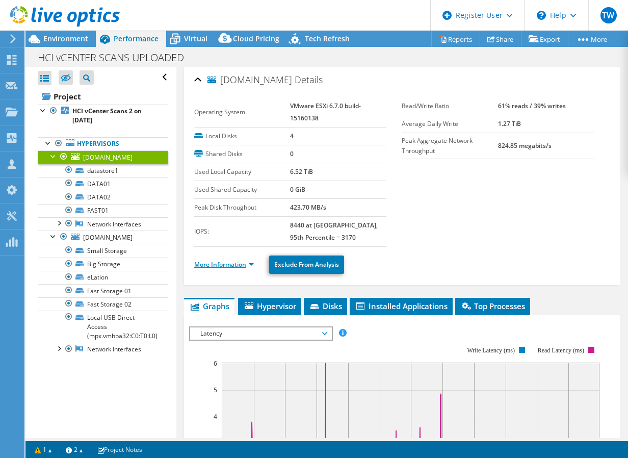
click at [247, 268] on link "More Information" at bounding box center [224, 264] width 60 height 9
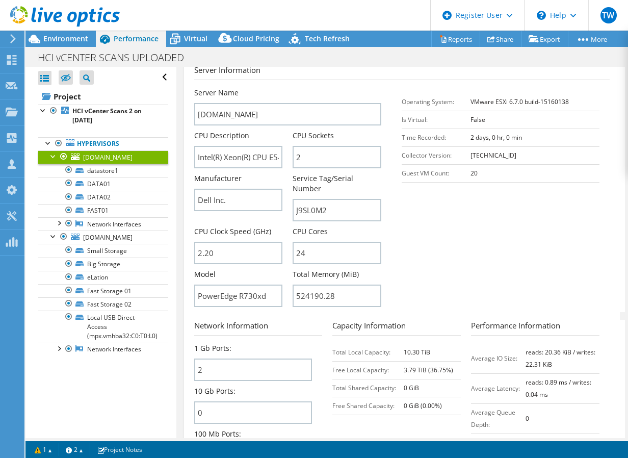
drag, startPoint x: 414, startPoint y: 235, endPoint x: 414, endPoint y: 262, distance: 27.0
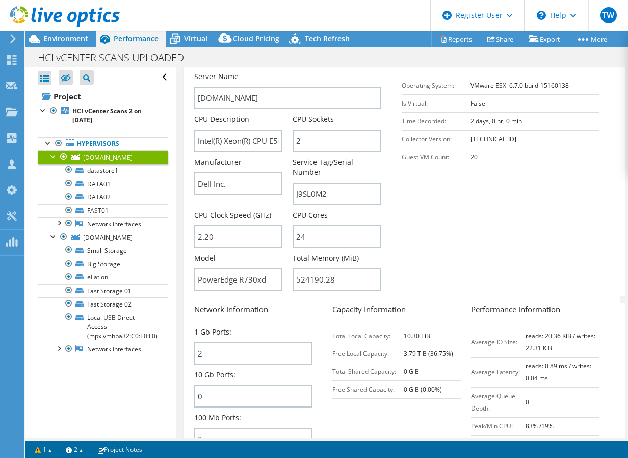
scroll to position [293, 0]
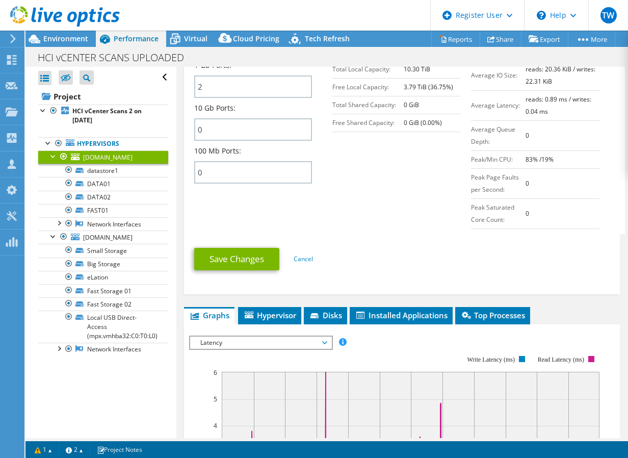
drag, startPoint x: 402, startPoint y: 248, endPoint x: 393, endPoint y: 291, distance: 44.7
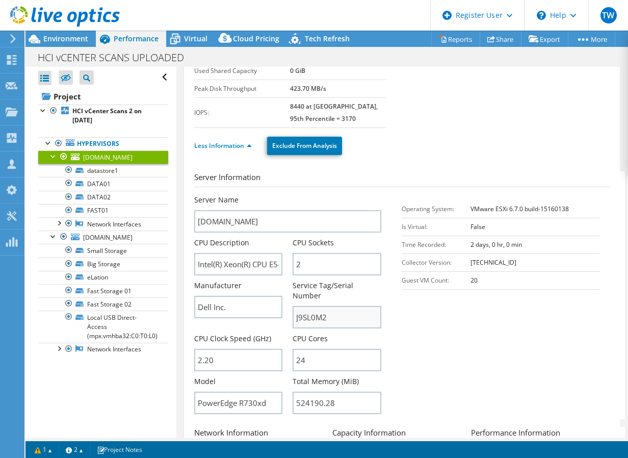
drag, startPoint x: 341, startPoint y: 237, endPoint x: 316, endPoint y: 131, distance: 108.8
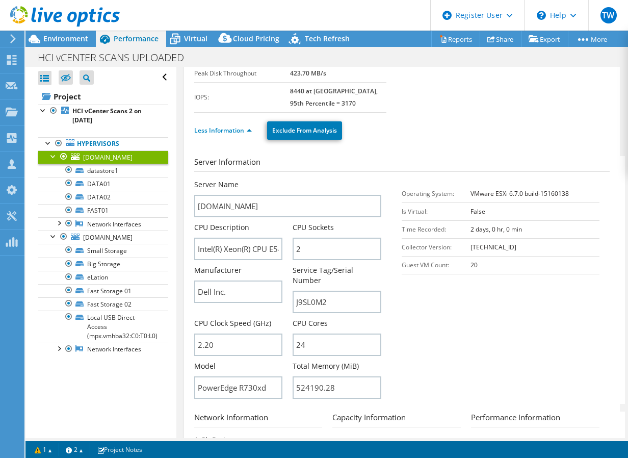
drag, startPoint x: 307, startPoint y: 229, endPoint x: 307, endPoint y: 235, distance: 6.6
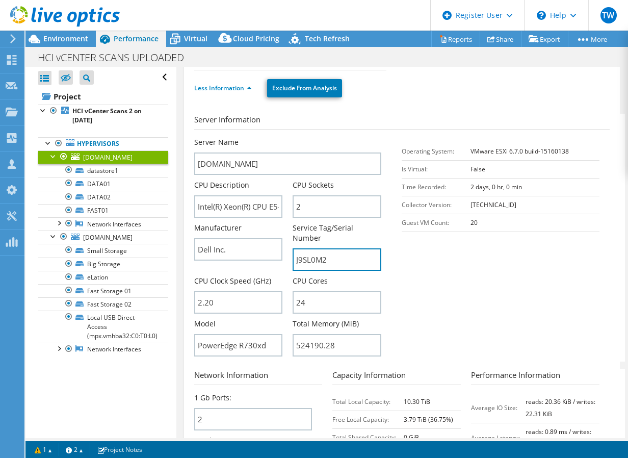
drag, startPoint x: 343, startPoint y: 261, endPoint x: 268, endPoint y: 262, distance: 74.9
click at [268, 137] on div "Server Name [DOMAIN_NAME] CPU Description Intel(R) Xeon(R) CPU E5-2650 v4 @ 2.2…" at bounding box center [293, 137] width 198 height 0
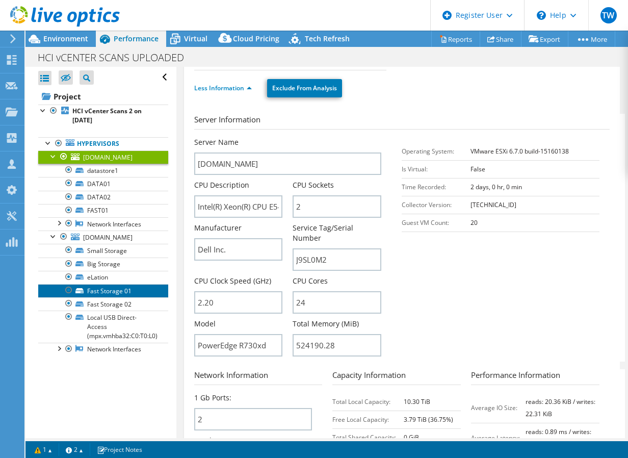
click at [108, 297] on link "Fast Storage 01" at bounding box center [103, 290] width 130 height 13
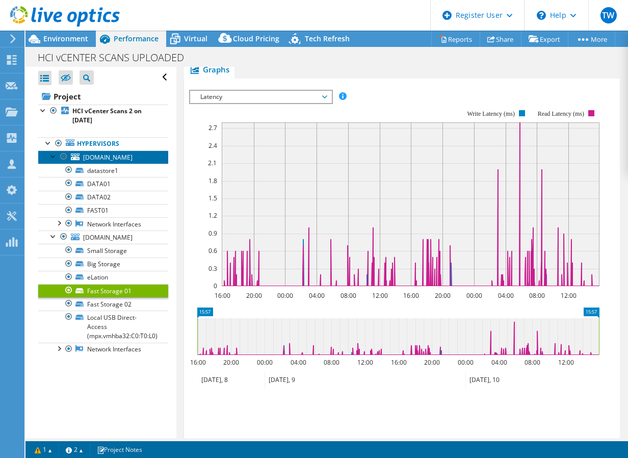
drag, startPoint x: 110, startPoint y: 160, endPoint x: 118, endPoint y: 161, distance: 8.2
click at [110, 160] on link "[DOMAIN_NAME]" at bounding box center [103, 156] width 130 height 13
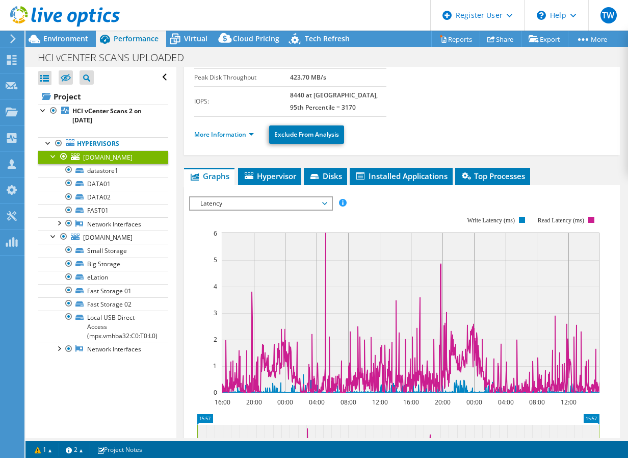
drag, startPoint x: 217, startPoint y: 115, endPoint x: 215, endPoint y: 88, distance: 27.1
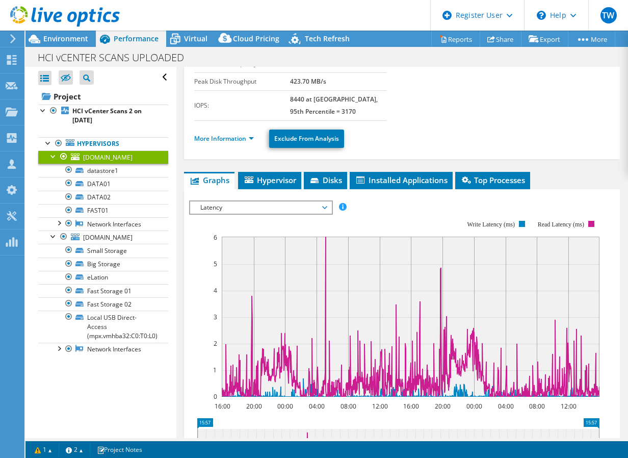
click at [238, 206] on span "Latency" at bounding box center [260, 207] width 131 height 12
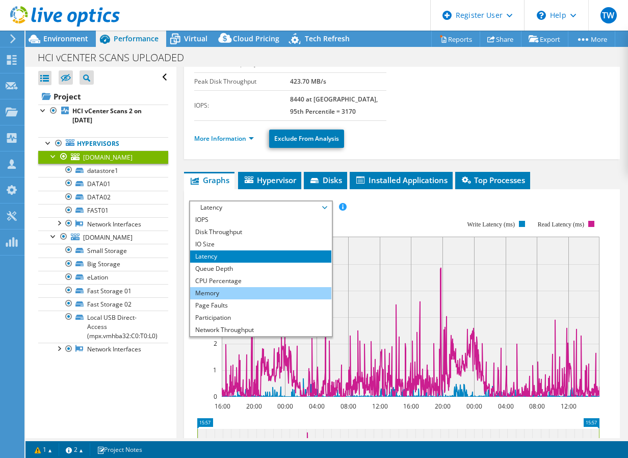
click at [214, 295] on li "Memory" at bounding box center [260, 293] width 141 height 12
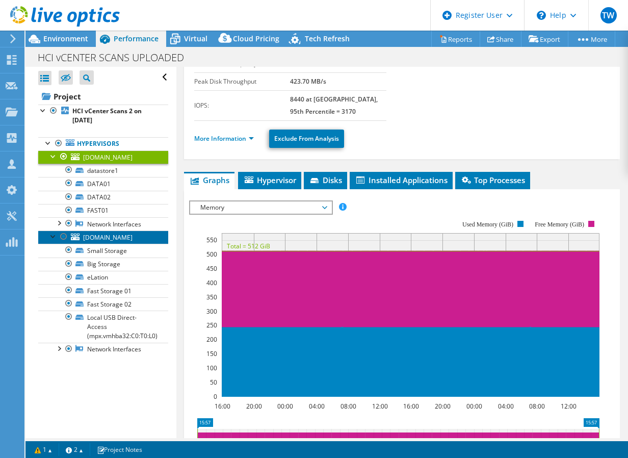
click at [97, 242] on span "[DOMAIN_NAME]" at bounding box center [107, 237] width 49 height 9
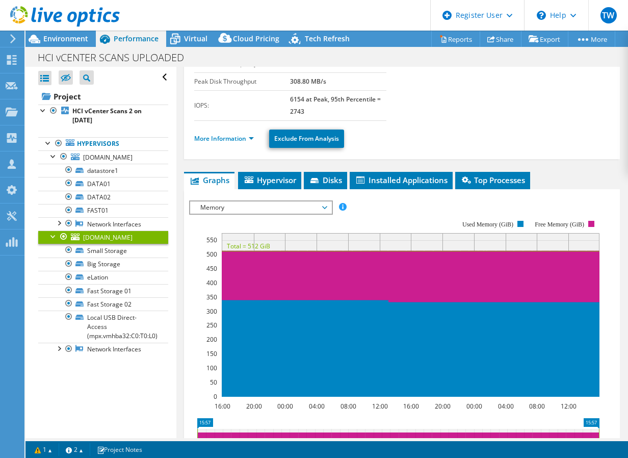
click at [243, 209] on span "Memory" at bounding box center [260, 207] width 131 height 12
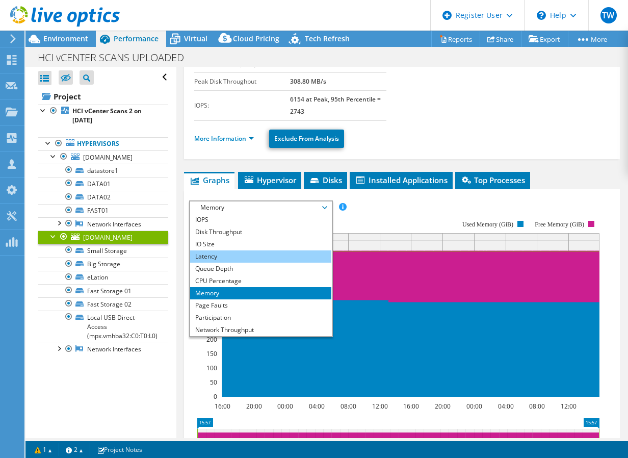
click at [249, 255] on li "Latency" at bounding box center [260, 256] width 141 height 12
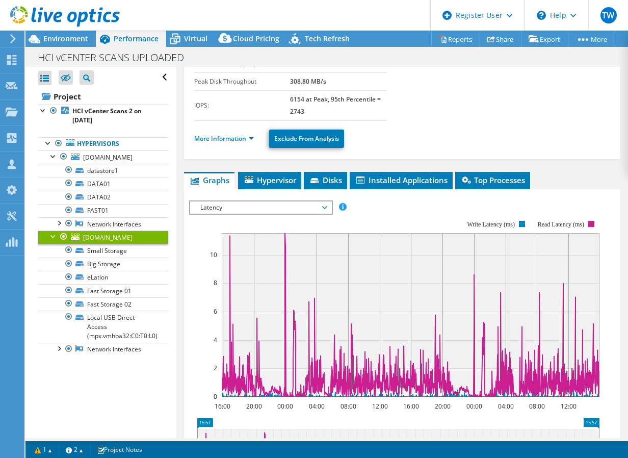
click at [251, 201] on span "Latency" at bounding box center [260, 207] width 131 height 12
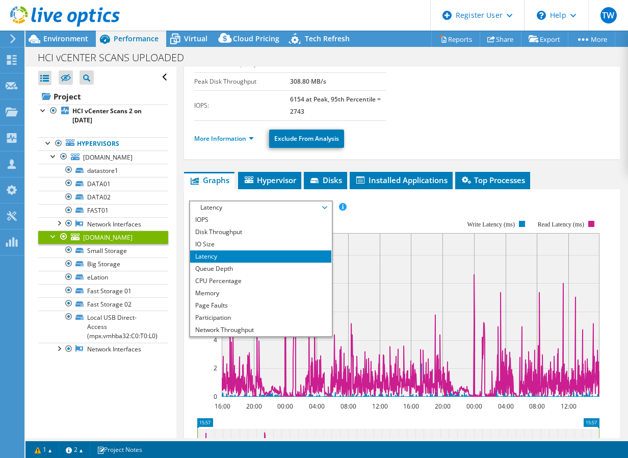
click at [456, 140] on ul "More Information Exclude From Analysis" at bounding box center [401, 137] width 415 height 21
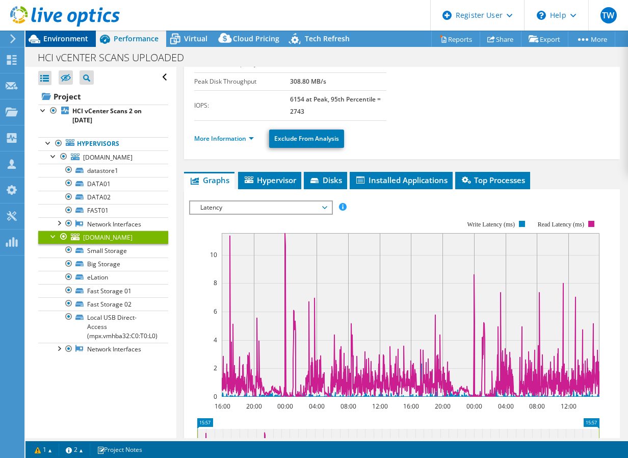
click at [65, 46] on div "Environment" at bounding box center [60, 39] width 70 height 16
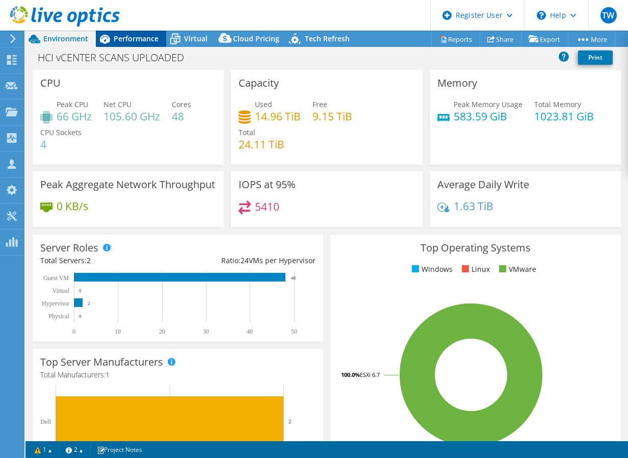
click at [135, 37] on span "Performance" at bounding box center [136, 39] width 45 height 10
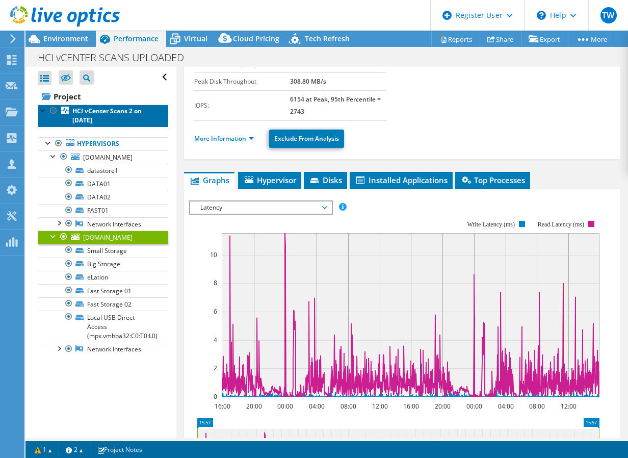
click at [82, 119] on b "HCI vCenter Scans 2 on [DATE]" at bounding box center [106, 115] width 69 height 18
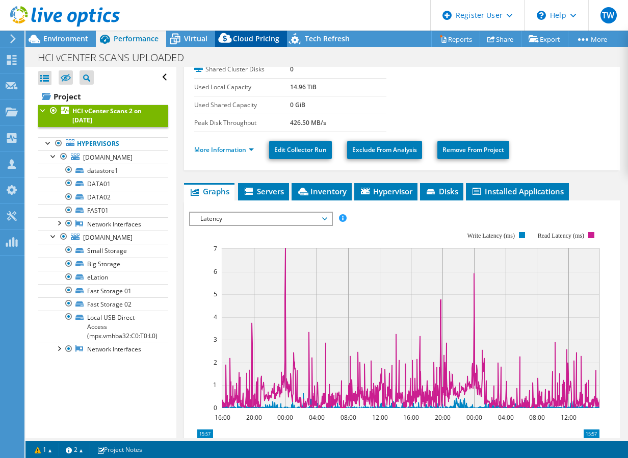
click at [229, 39] on icon at bounding box center [224, 38] width 13 height 10
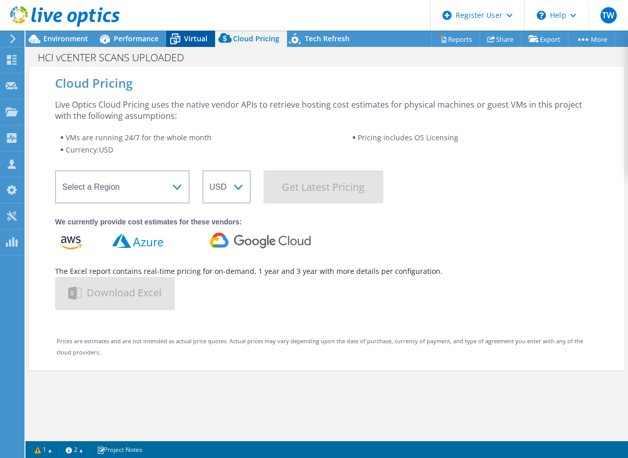
click at [173, 32] on icon at bounding box center [175, 39] width 18 height 18
